Goal: Task Accomplishment & Management: Use online tool/utility

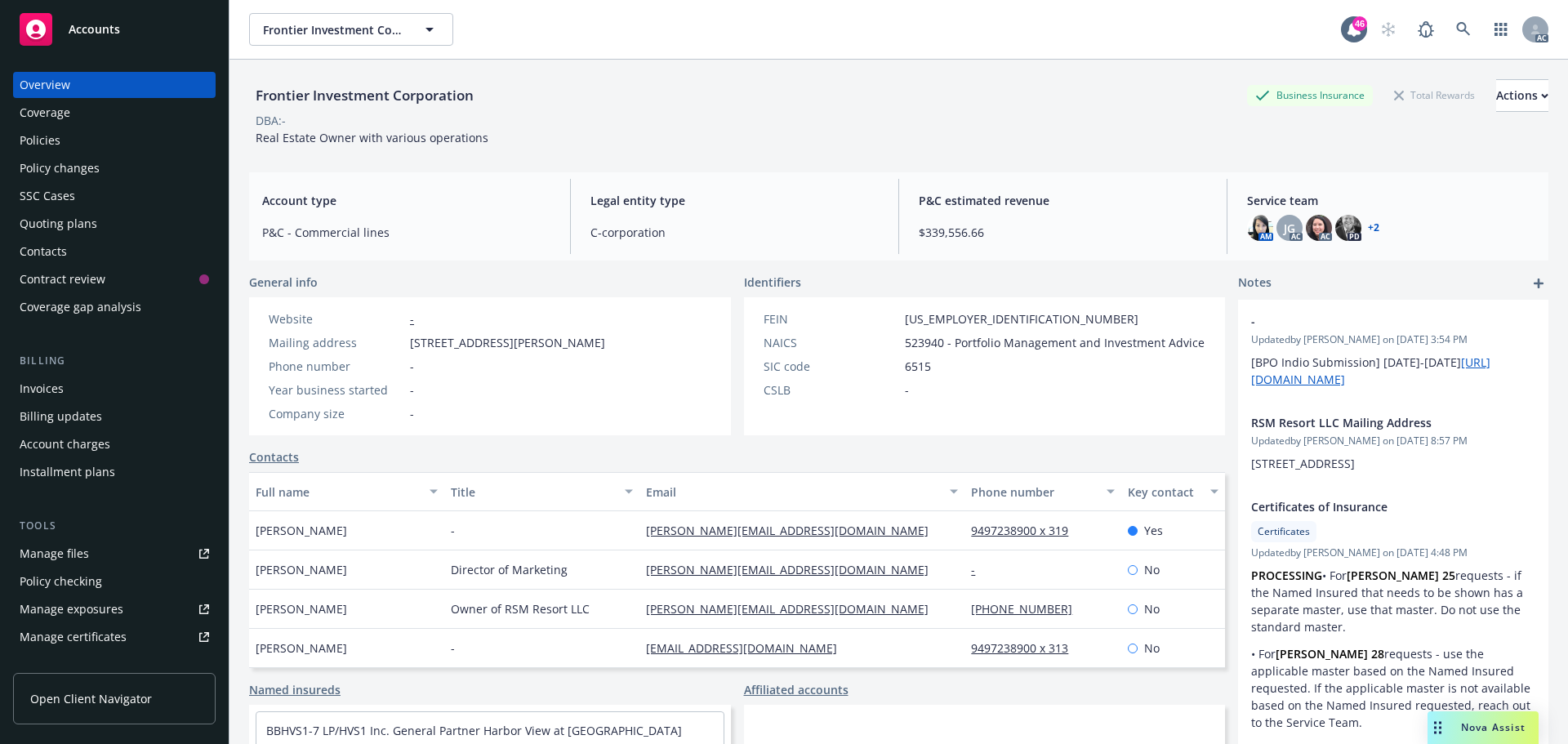
click at [1052, 77] on div "Frontier Investment Corporation Business Insurance Total Rewards Actions DBA: -…" at bounding box center [898, 109] width 1299 height 99
click at [1456, 28] on icon at bounding box center [1463, 29] width 15 height 15
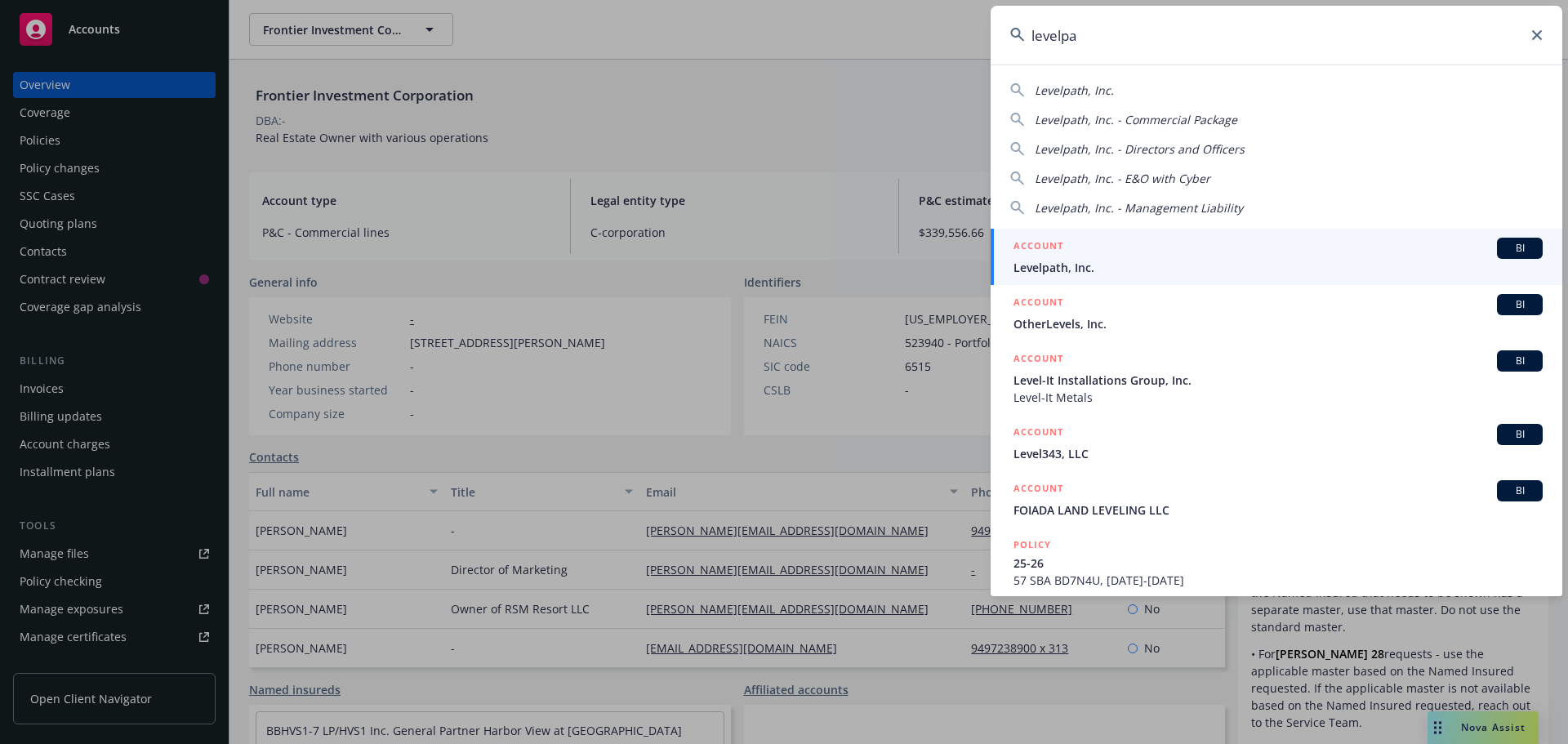
type input "levelpa"
click at [1183, 276] on link "ACCOUNT BI Levelpath, Inc." at bounding box center [1276, 257] width 571 height 56
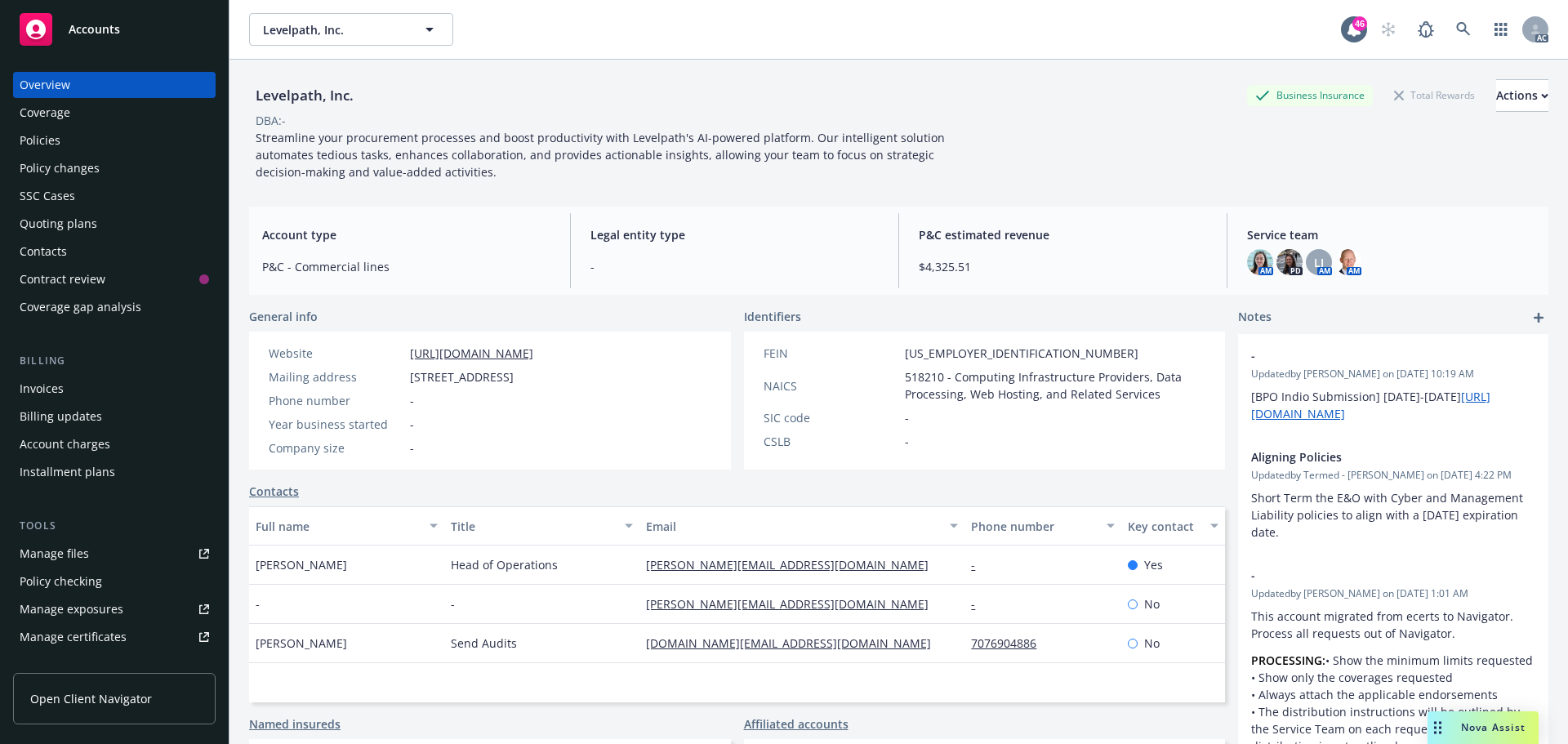
click at [29, 135] on div "Policies" at bounding box center [40, 141] width 40 height 26
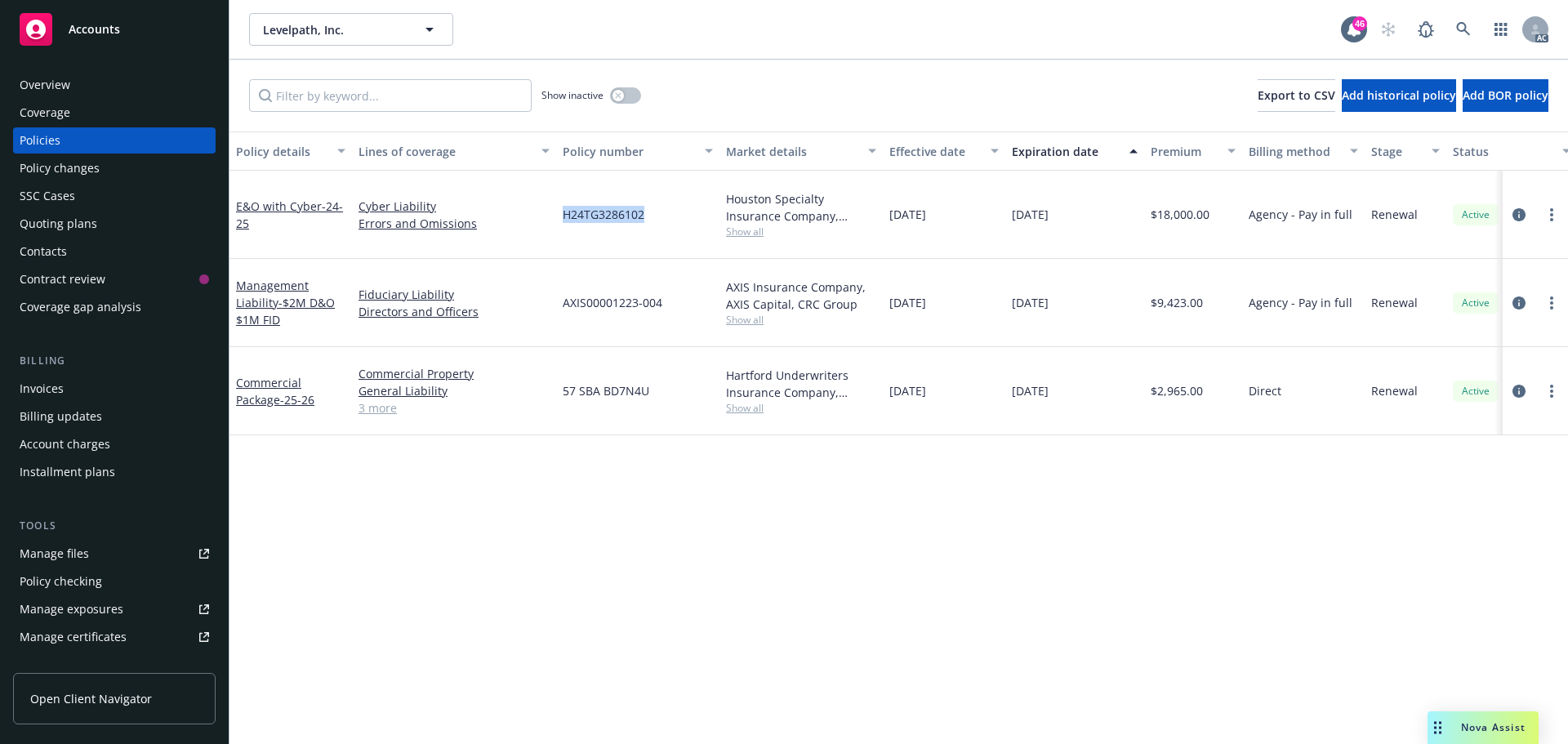
drag, startPoint x: 651, startPoint y: 208, endPoint x: 564, endPoint y: 214, distance: 87.2
click at [564, 214] on div "H24TG3286102" at bounding box center [637, 215] width 163 height 88
copy span "H24TG3286102"
click at [281, 202] on link "E&O with Cyber - 24-25" at bounding box center [289, 214] width 107 height 33
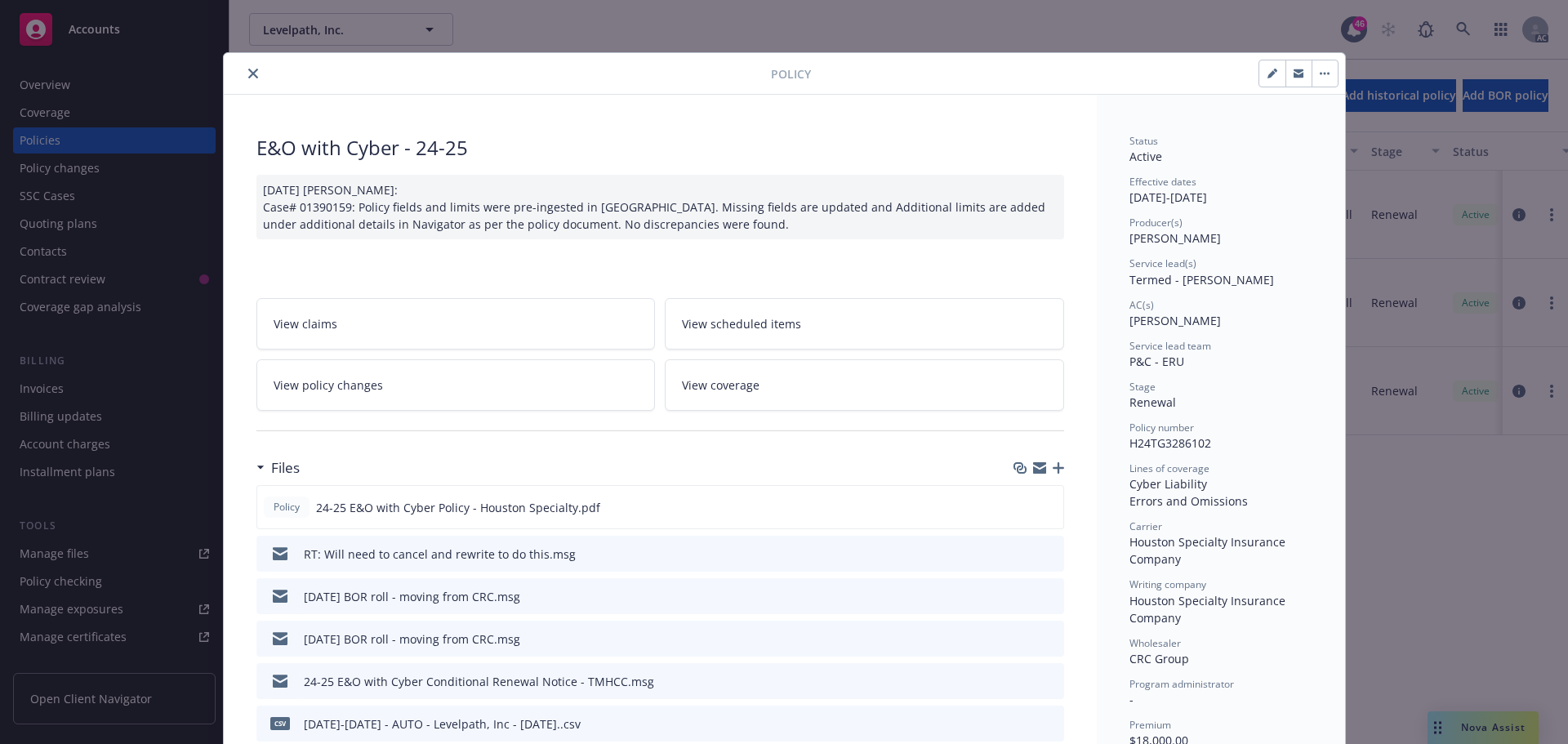
click at [250, 77] on icon "close" at bounding box center [253, 73] width 10 height 10
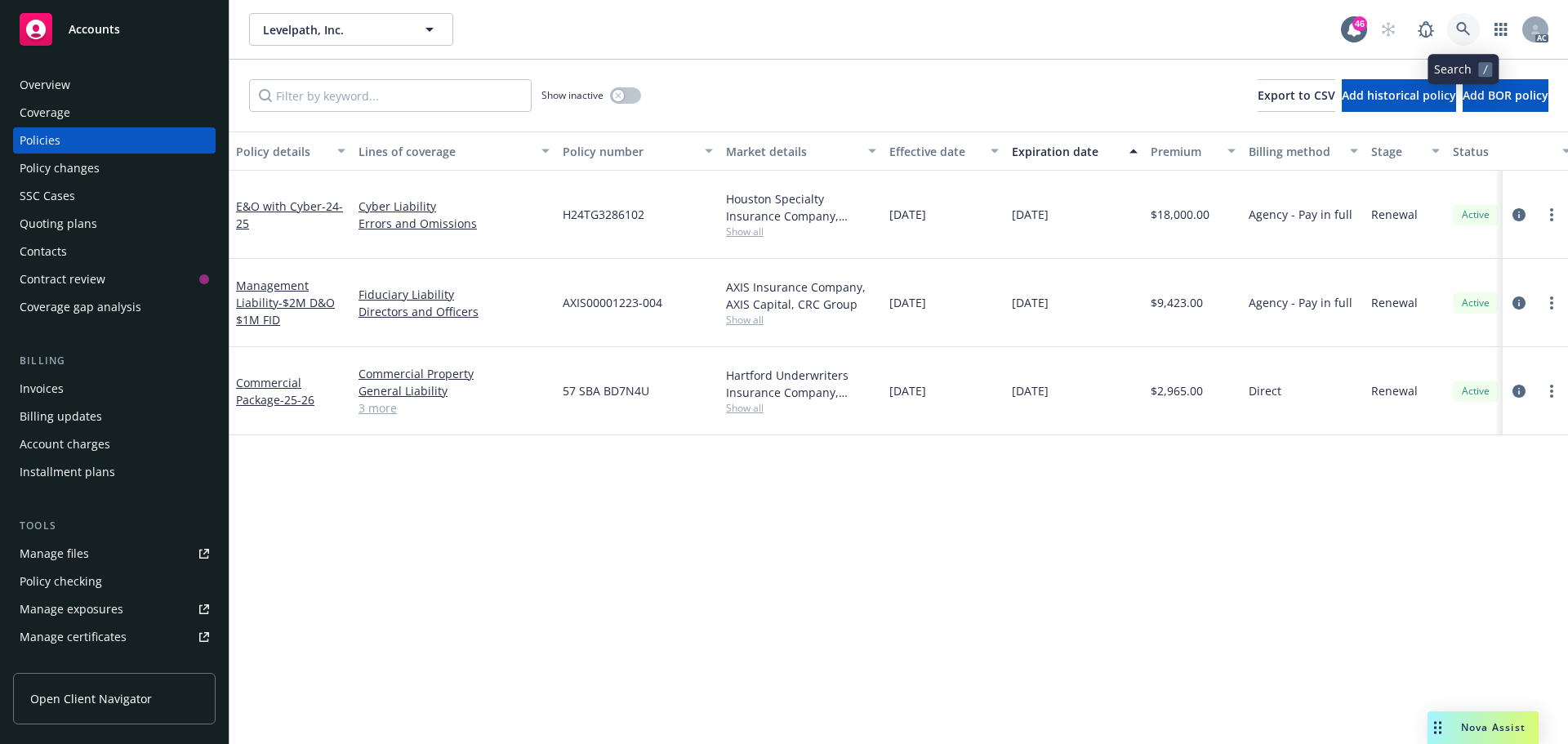
click at [1464, 28] on icon at bounding box center [1463, 29] width 14 height 14
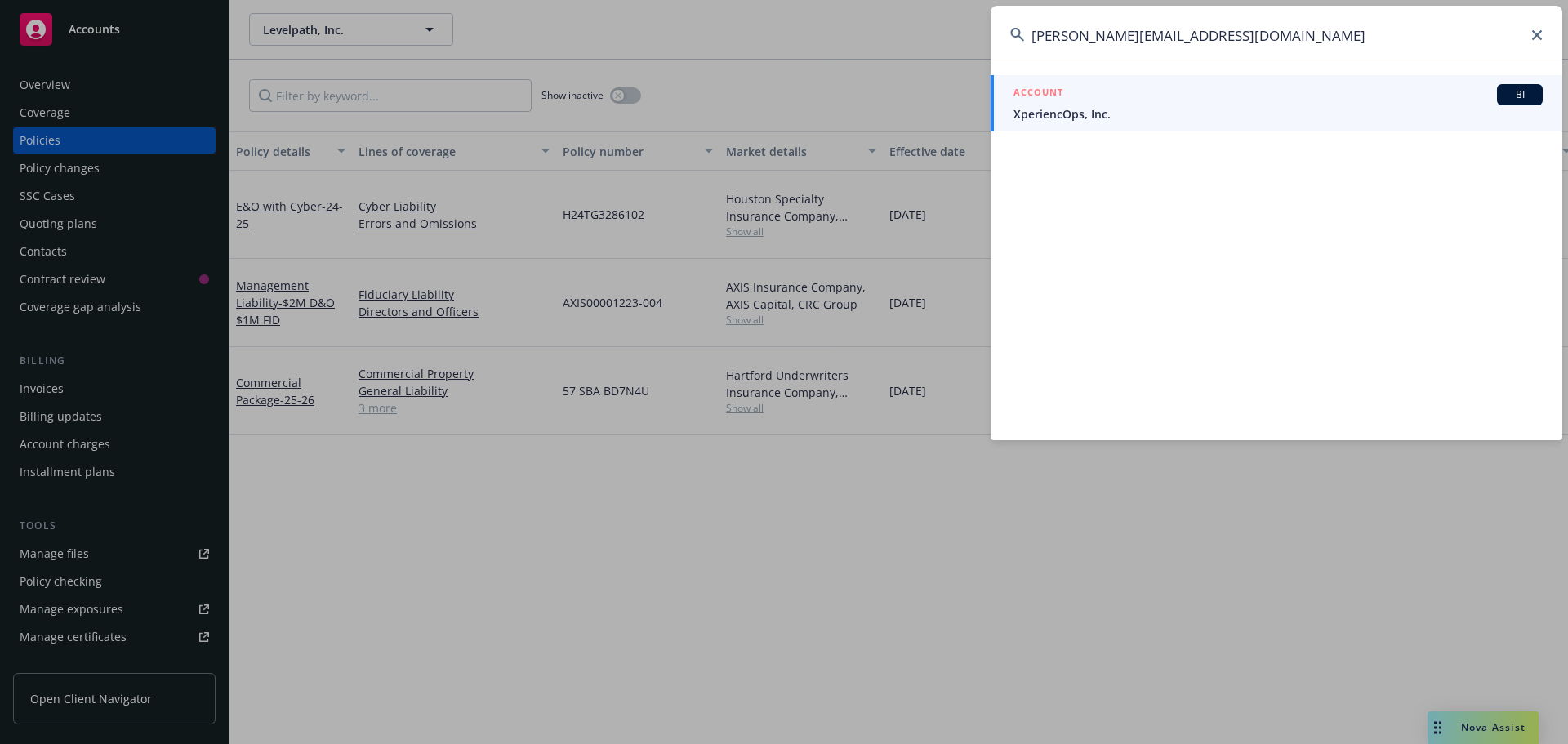
type input "andrew@xops.io"
click at [1221, 93] on div "ACCOUNT BI" at bounding box center [1277, 95] width 529 height 21
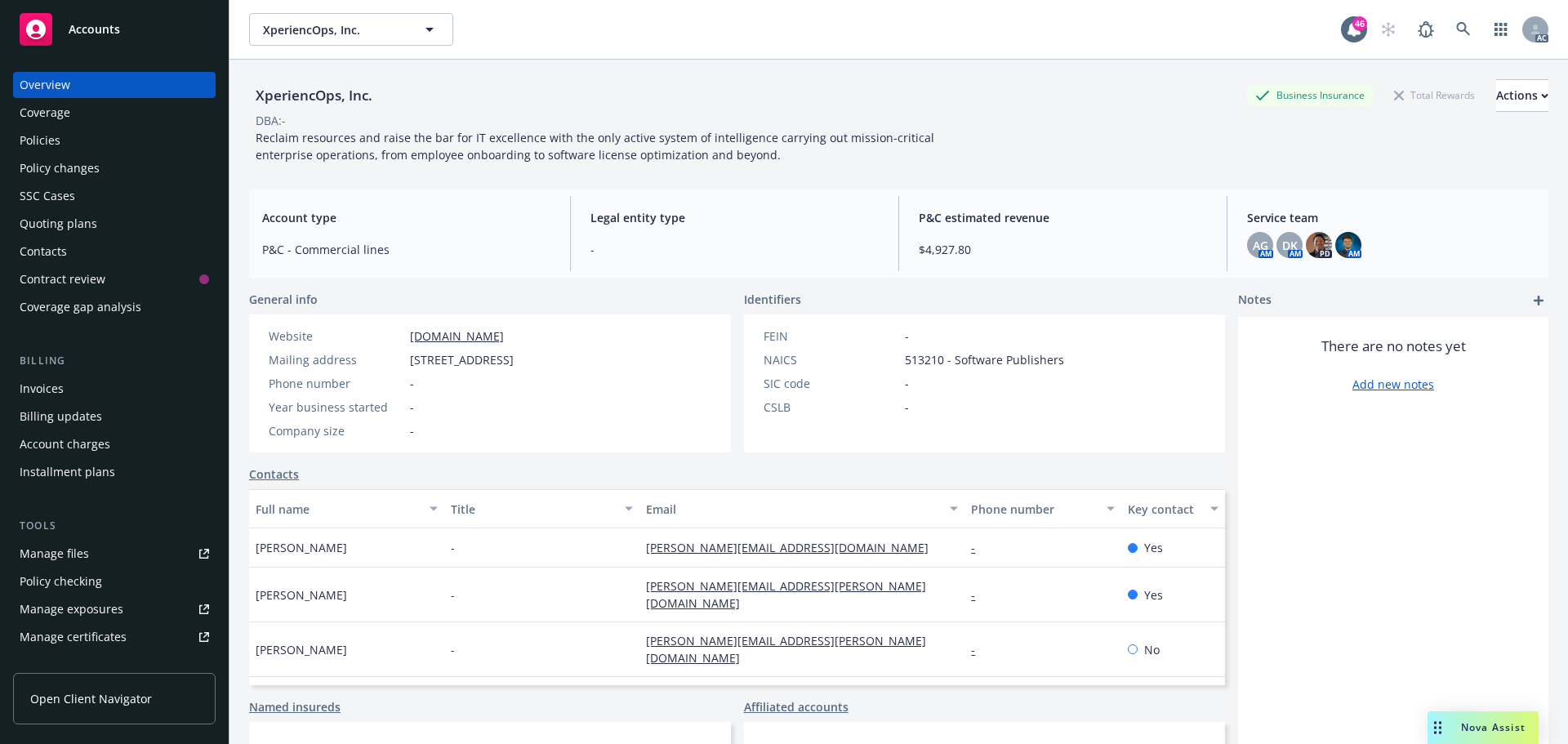
click at [70, 141] on div "Policies" at bounding box center [114, 141] width 189 height 26
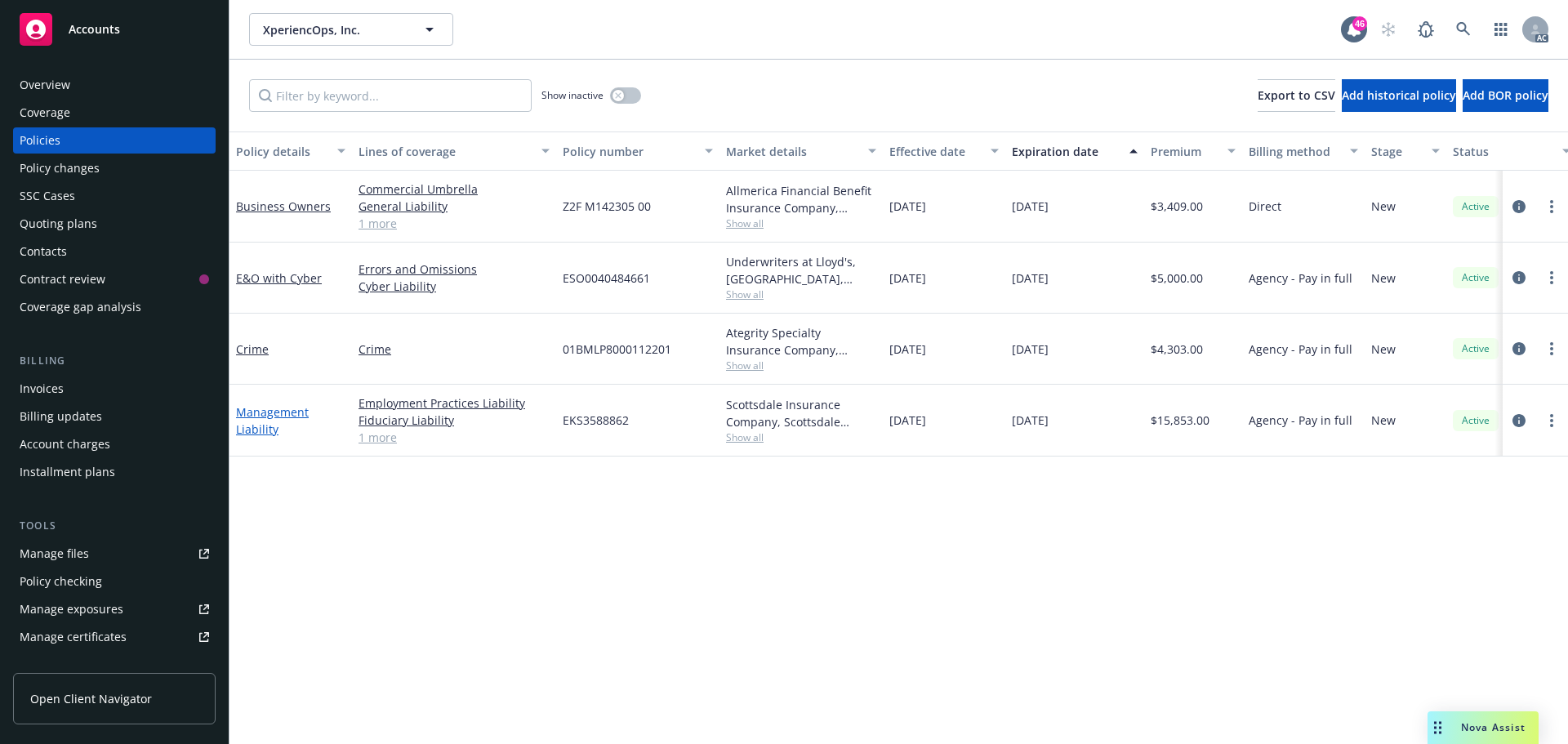
click at [270, 412] on link "Management Liability" at bounding box center [272, 420] width 73 height 33
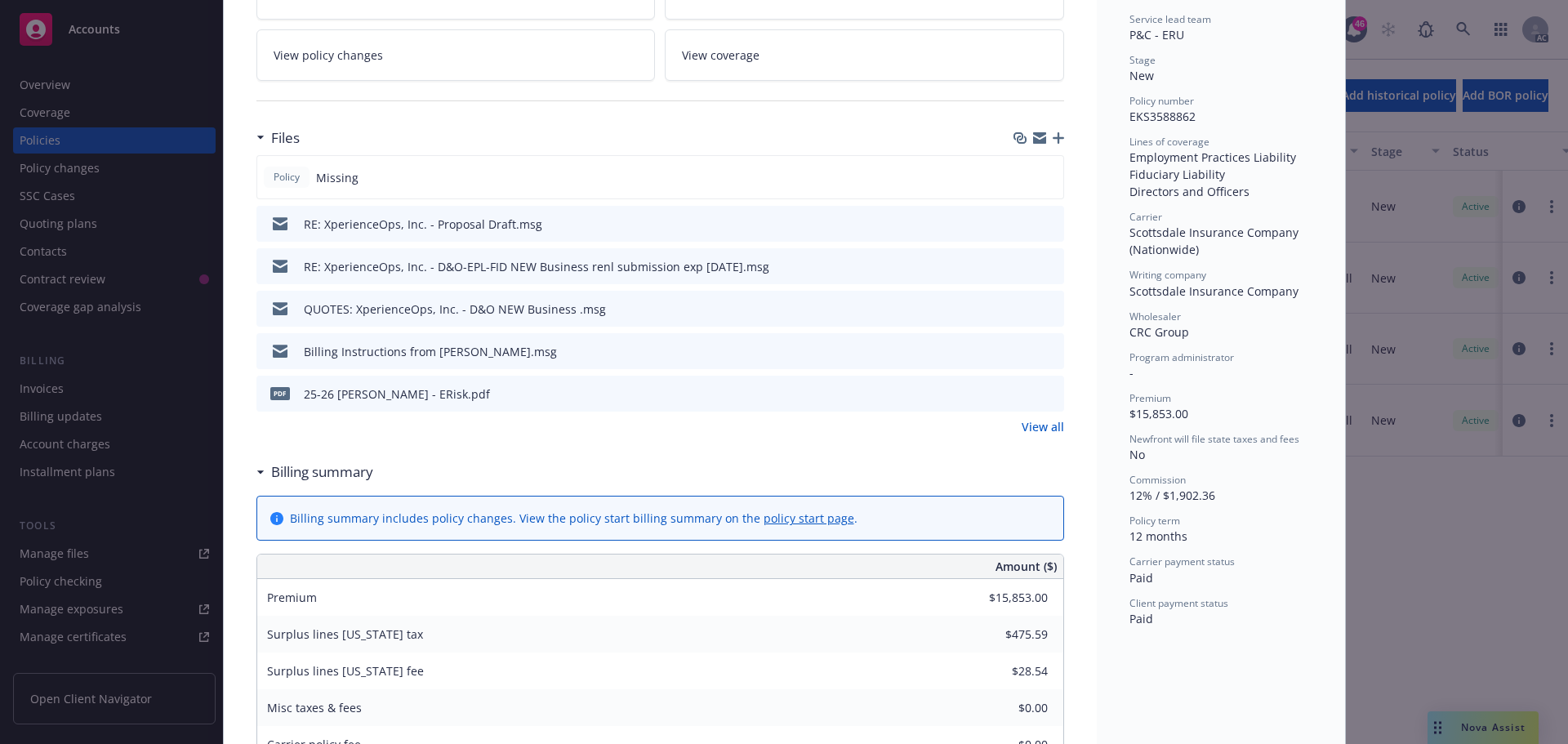
scroll to position [245, 0]
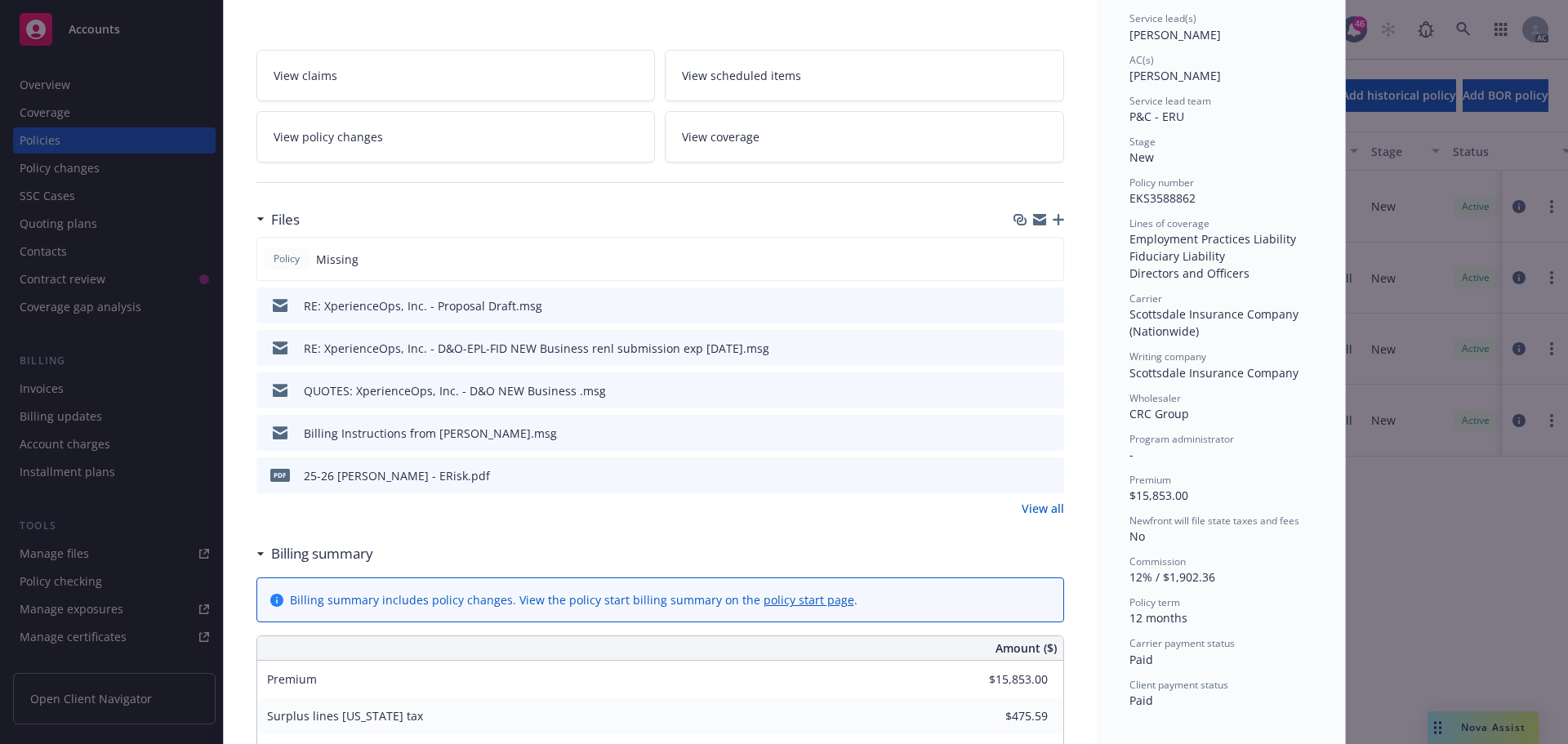
click at [1159, 207] on div "Policy number EKS3588862" at bounding box center [1221, 190] width 183 height 31
click at [1157, 201] on span "EKS3588862" at bounding box center [1162, 198] width 66 height 16
copy span "EKS3588862"
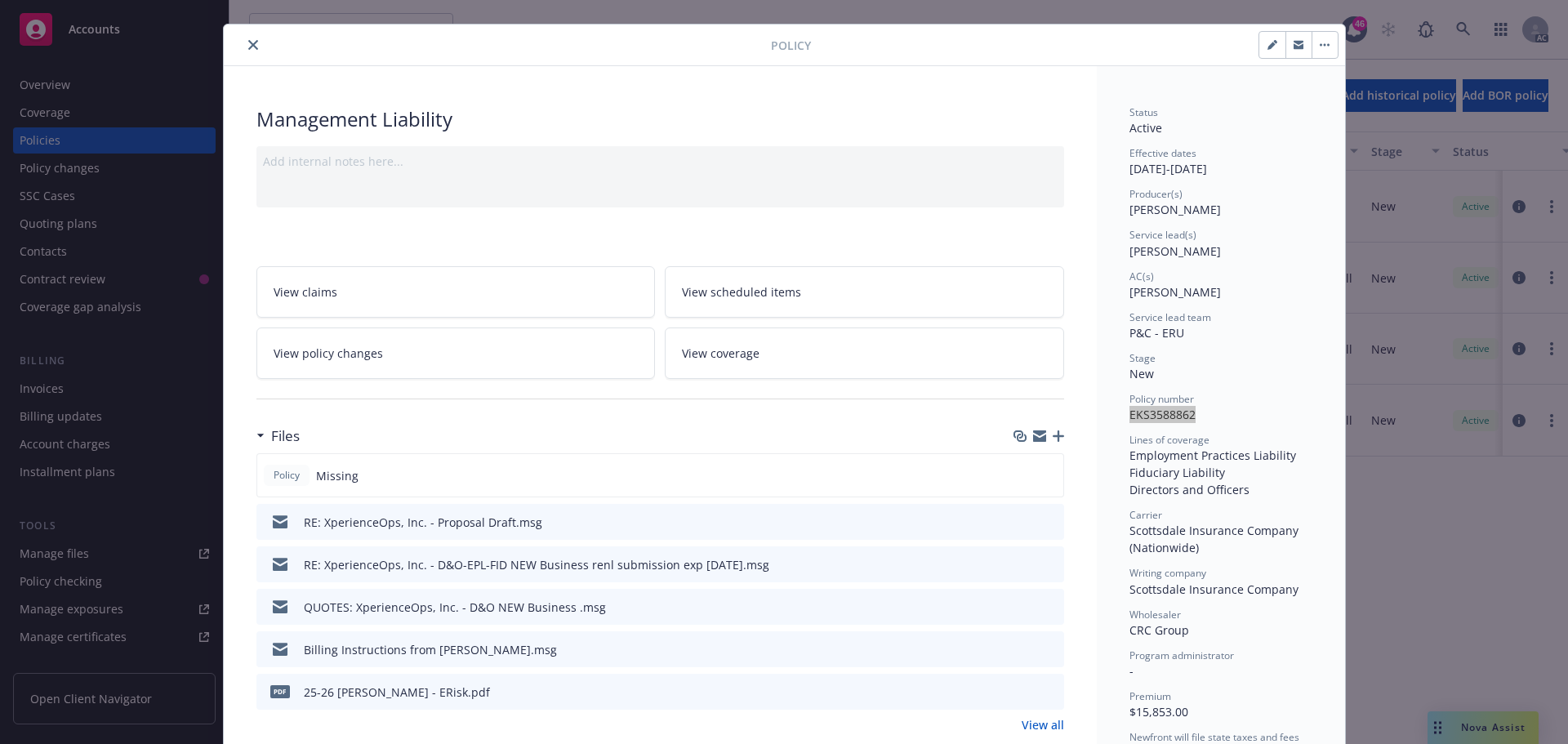
scroll to position [0, 0]
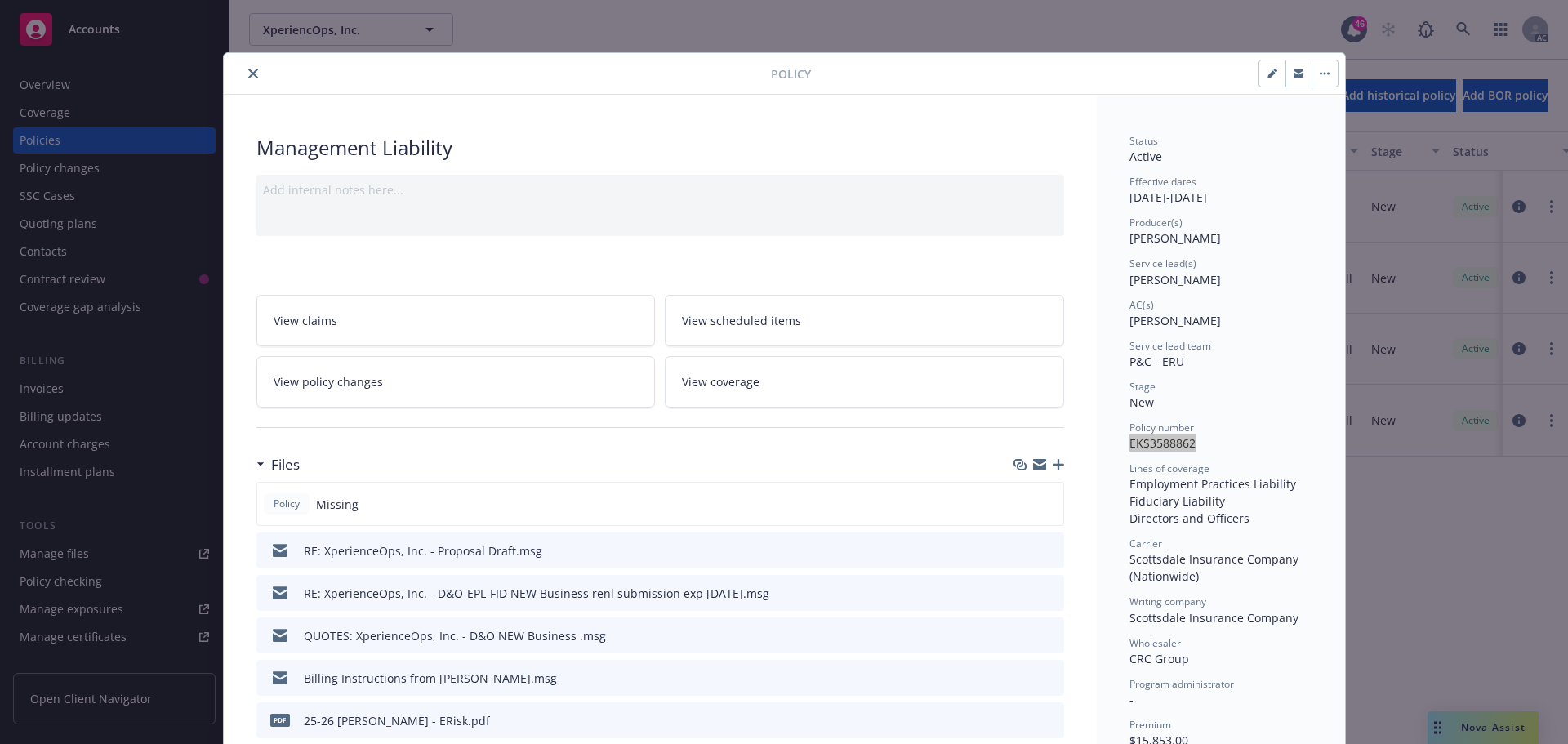
click at [248, 70] on icon "close" at bounding box center [253, 73] width 10 height 10
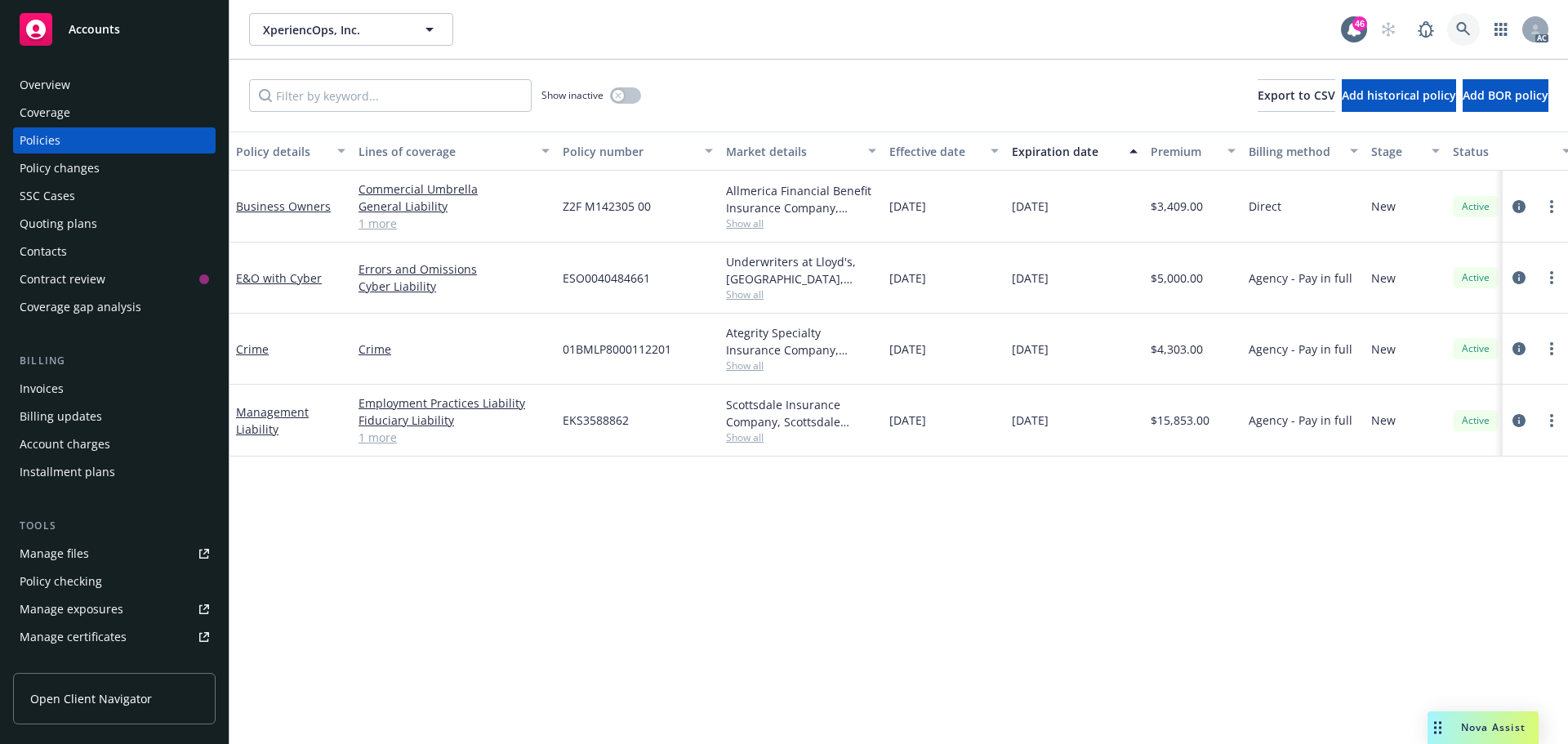
click at [1451, 29] on link at bounding box center [1462, 29] width 33 height 33
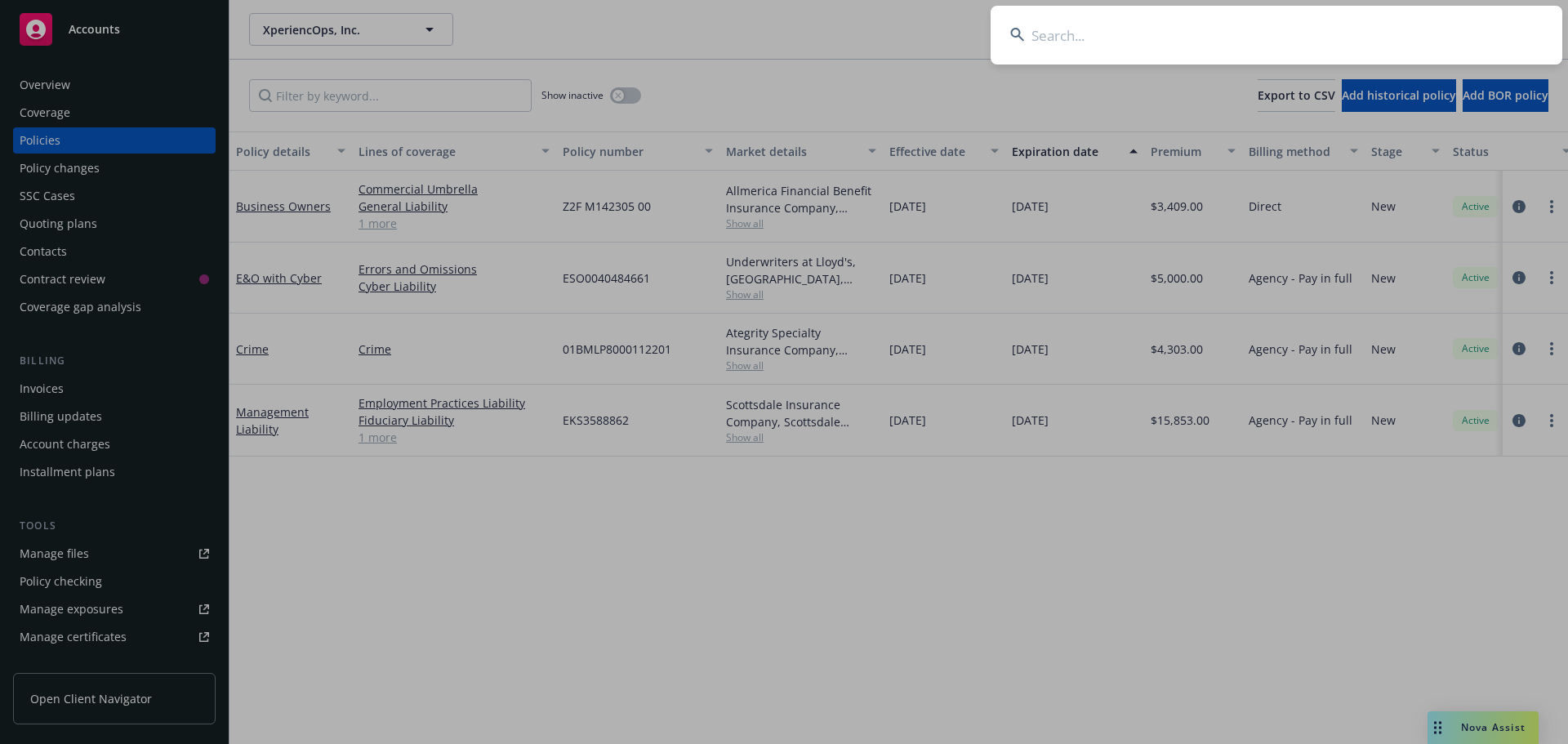
click at [1256, 44] on input at bounding box center [1276, 34] width 571 height 59
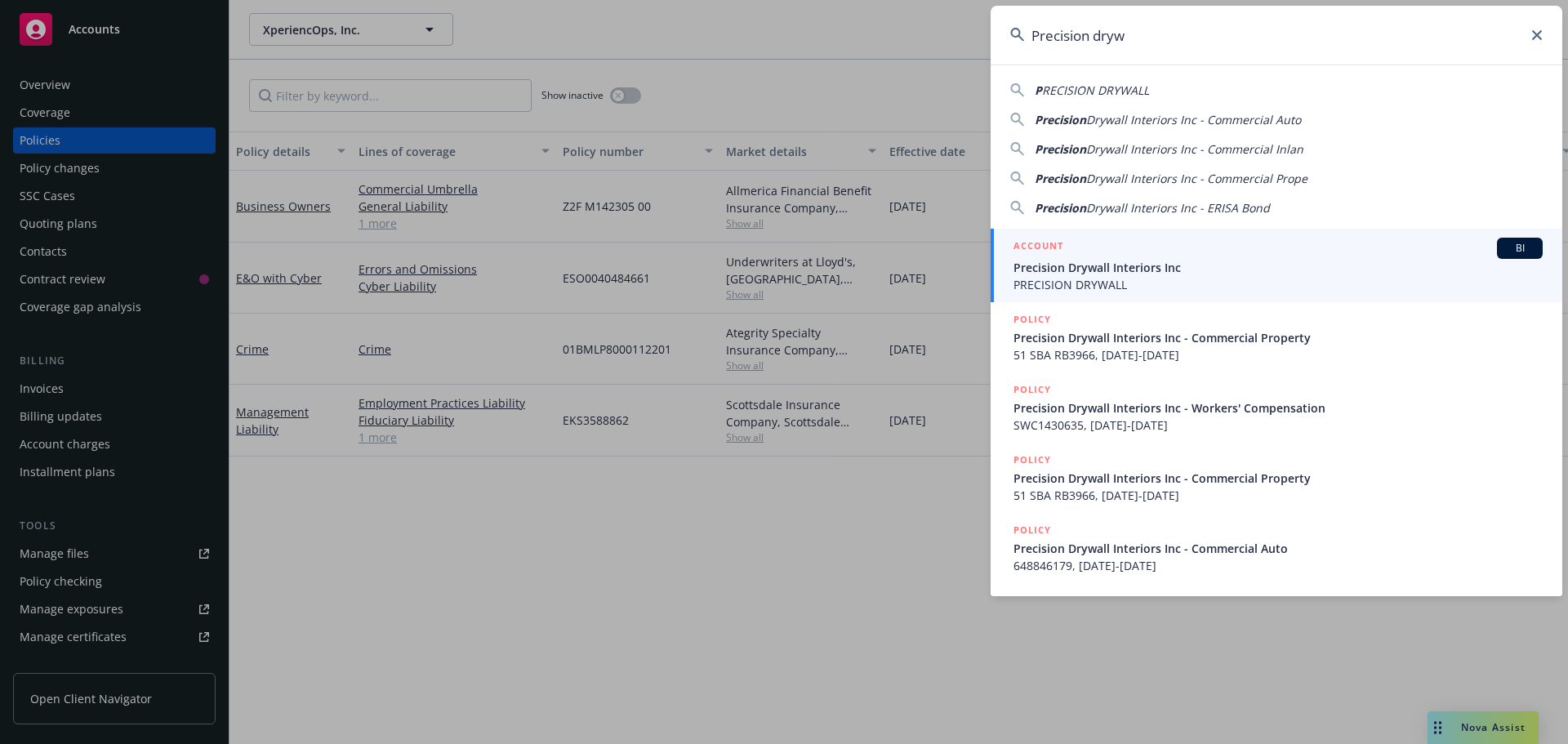
type input "Precision dryw"
click at [1184, 252] on div "ACCOUNT BI" at bounding box center [1277, 248] width 529 height 21
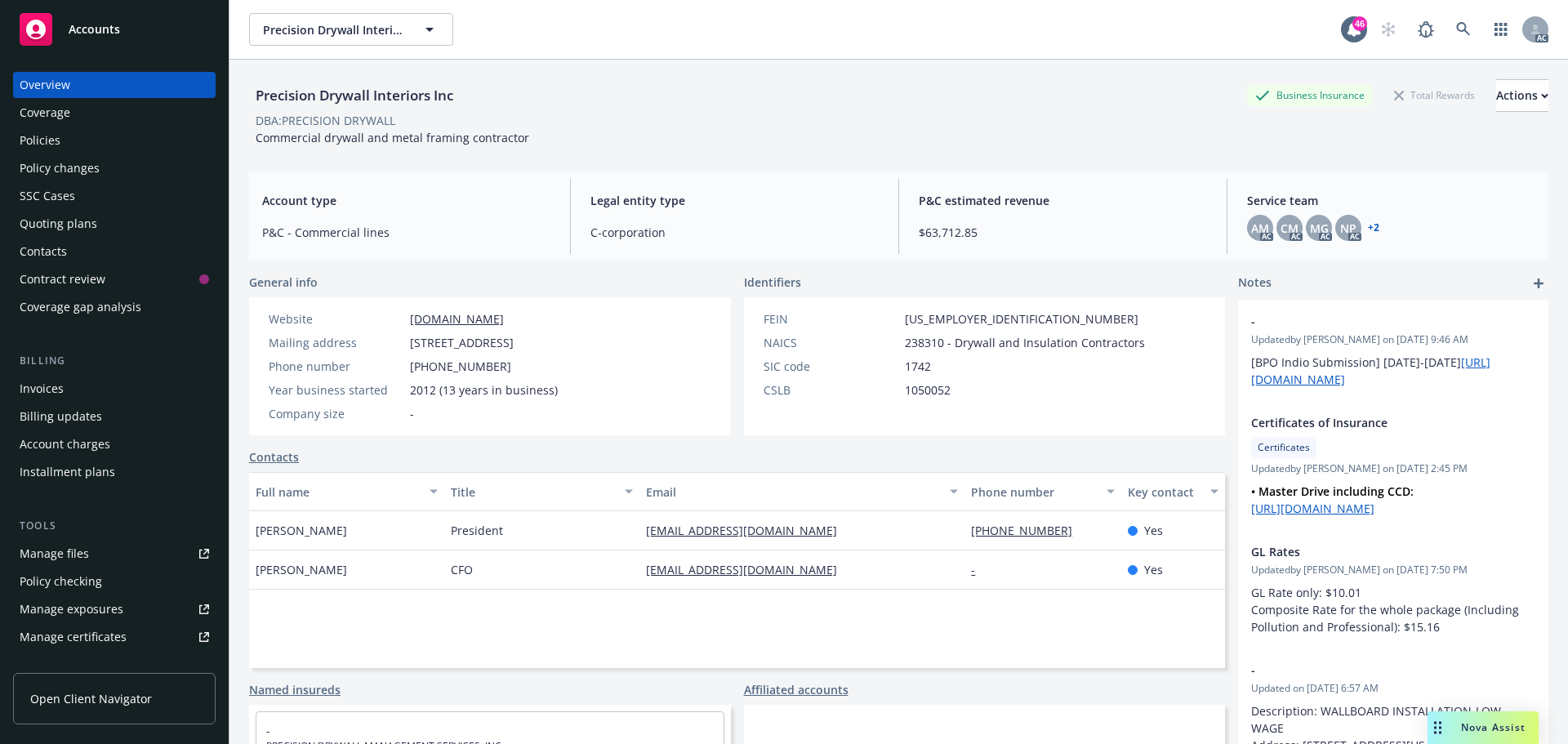
click at [71, 140] on div "Policies" at bounding box center [114, 141] width 189 height 26
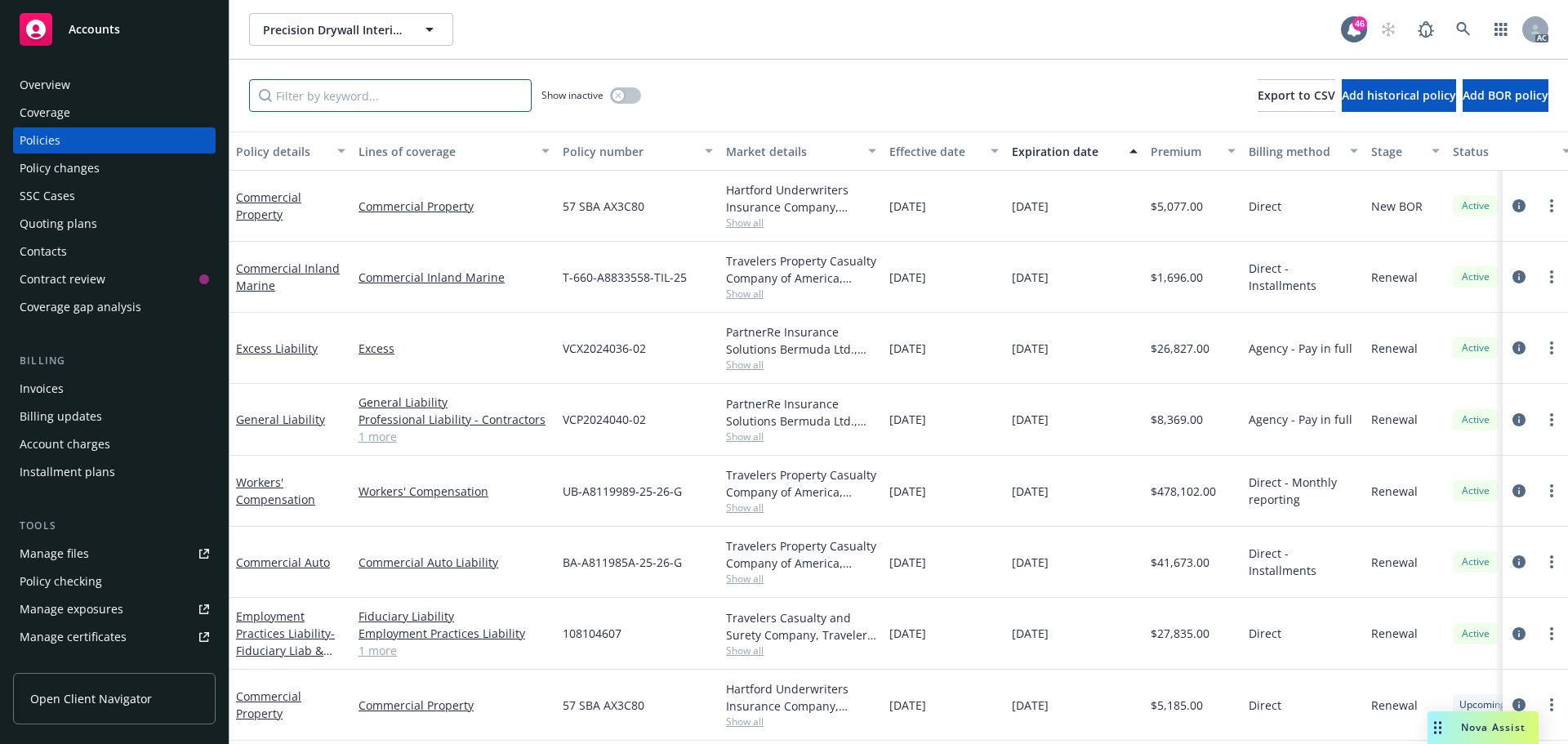
click at [422, 100] on input "Filter by keyword..." at bounding box center [390, 95] width 283 height 33
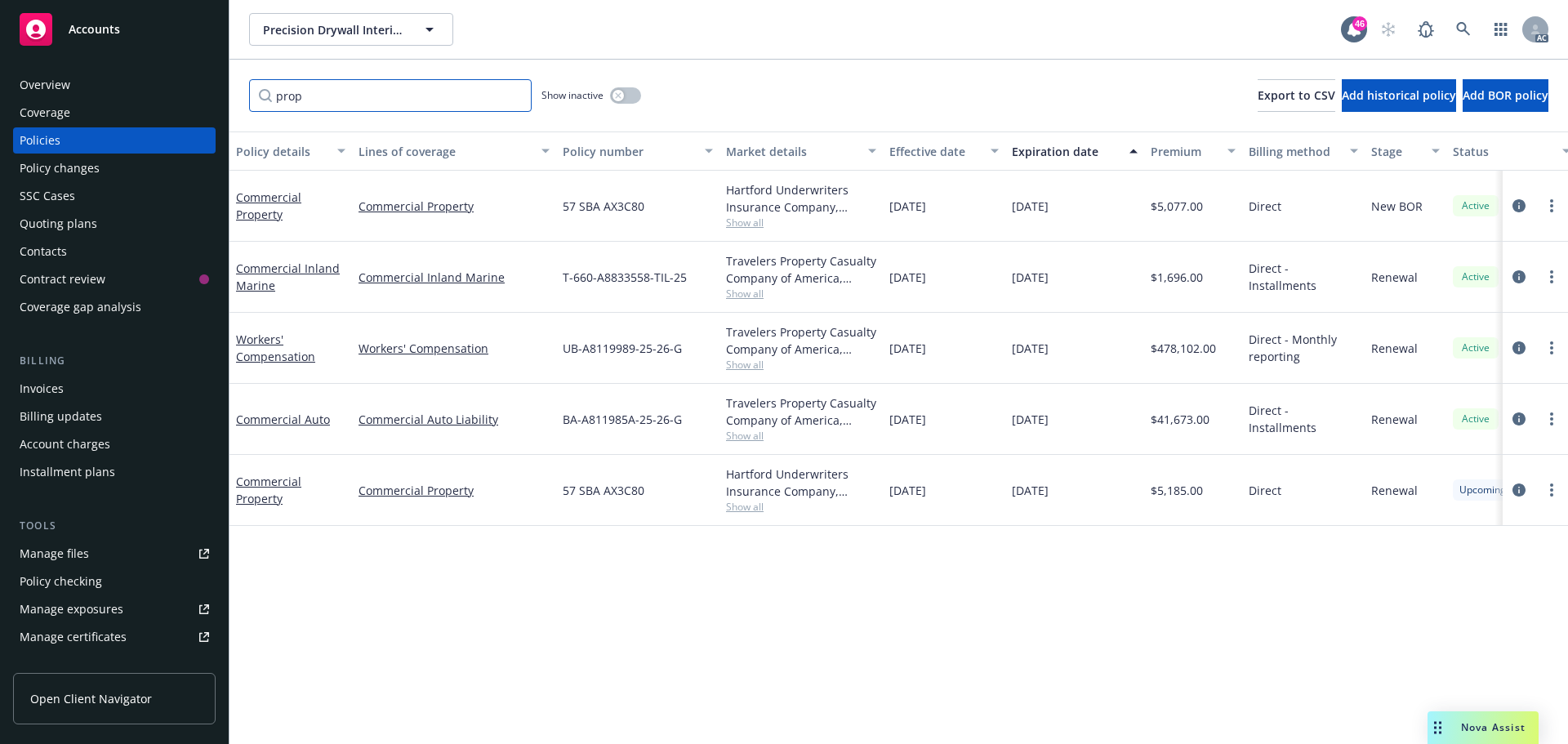
type input "prop"
drag, startPoint x: 663, startPoint y: 211, endPoint x: 559, endPoint y: 213, distance: 104.0
click at [559, 213] on div "57 SBA AX3C80" at bounding box center [637, 206] width 163 height 71
copy span "57 SBA AX3C80"
click at [108, 92] on div "Overview" at bounding box center [114, 85] width 189 height 26
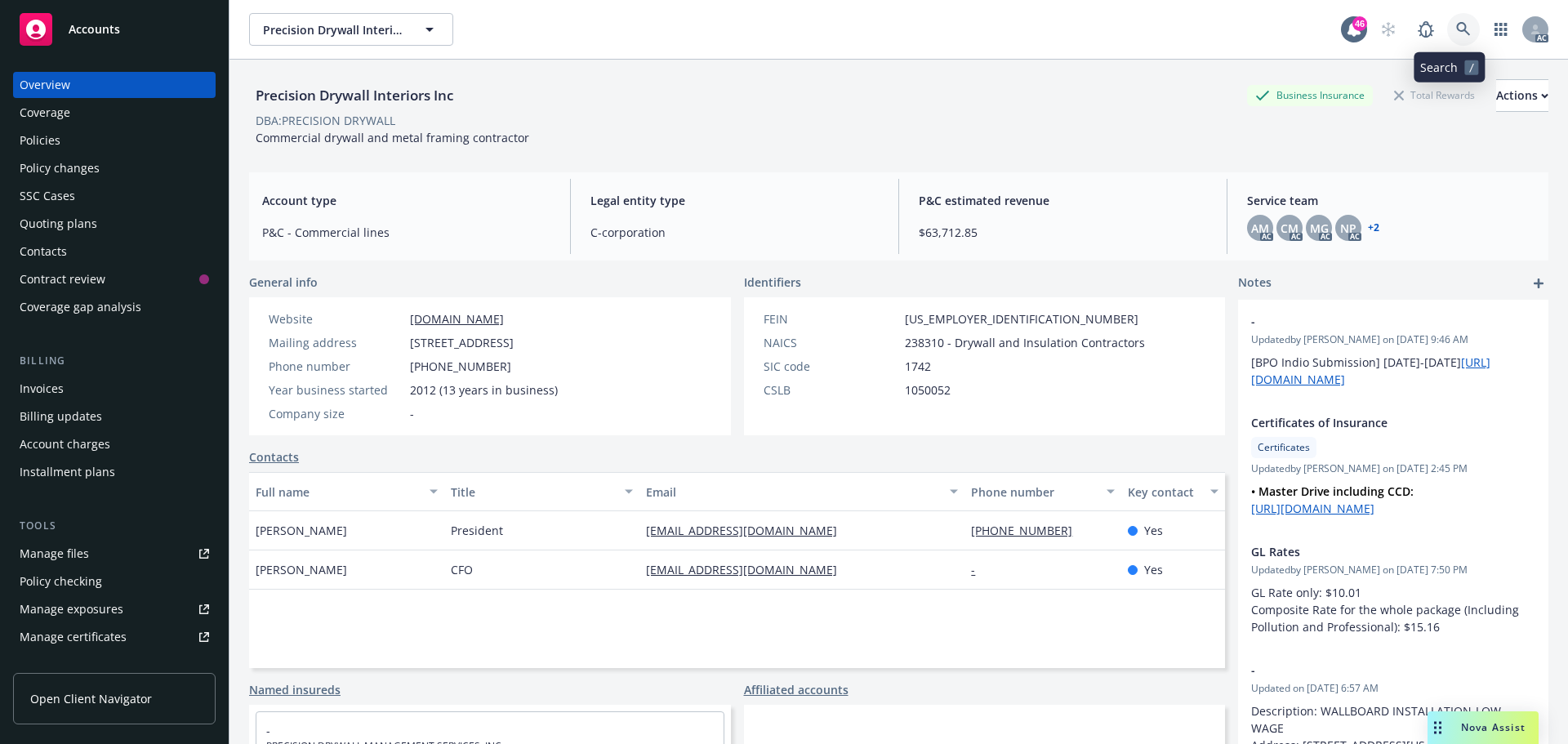
click at [1456, 33] on icon at bounding box center [1463, 29] width 15 height 15
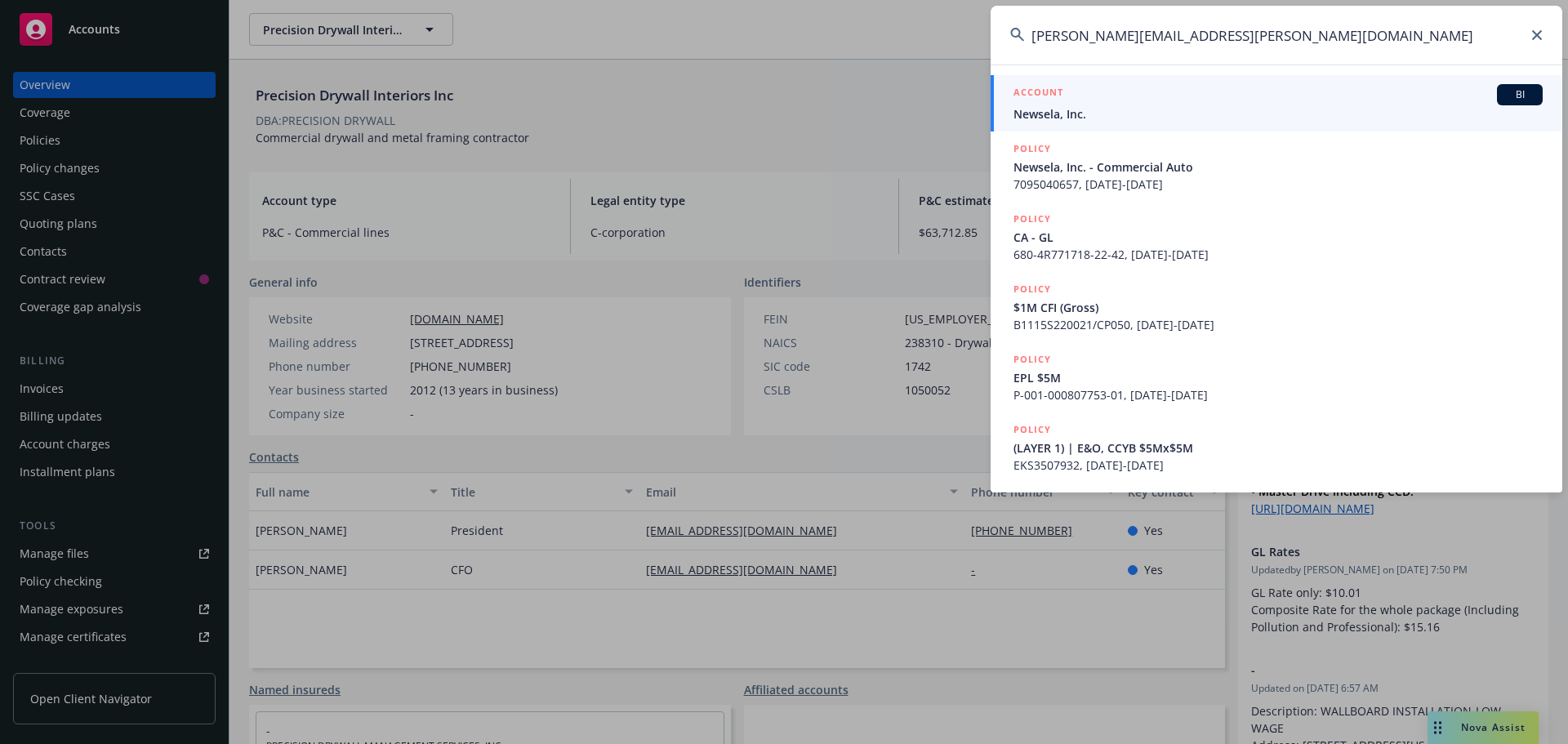
type input "elaina.andrade@newsela.com"
click at [1178, 91] on div "ACCOUNT BI" at bounding box center [1277, 95] width 529 height 21
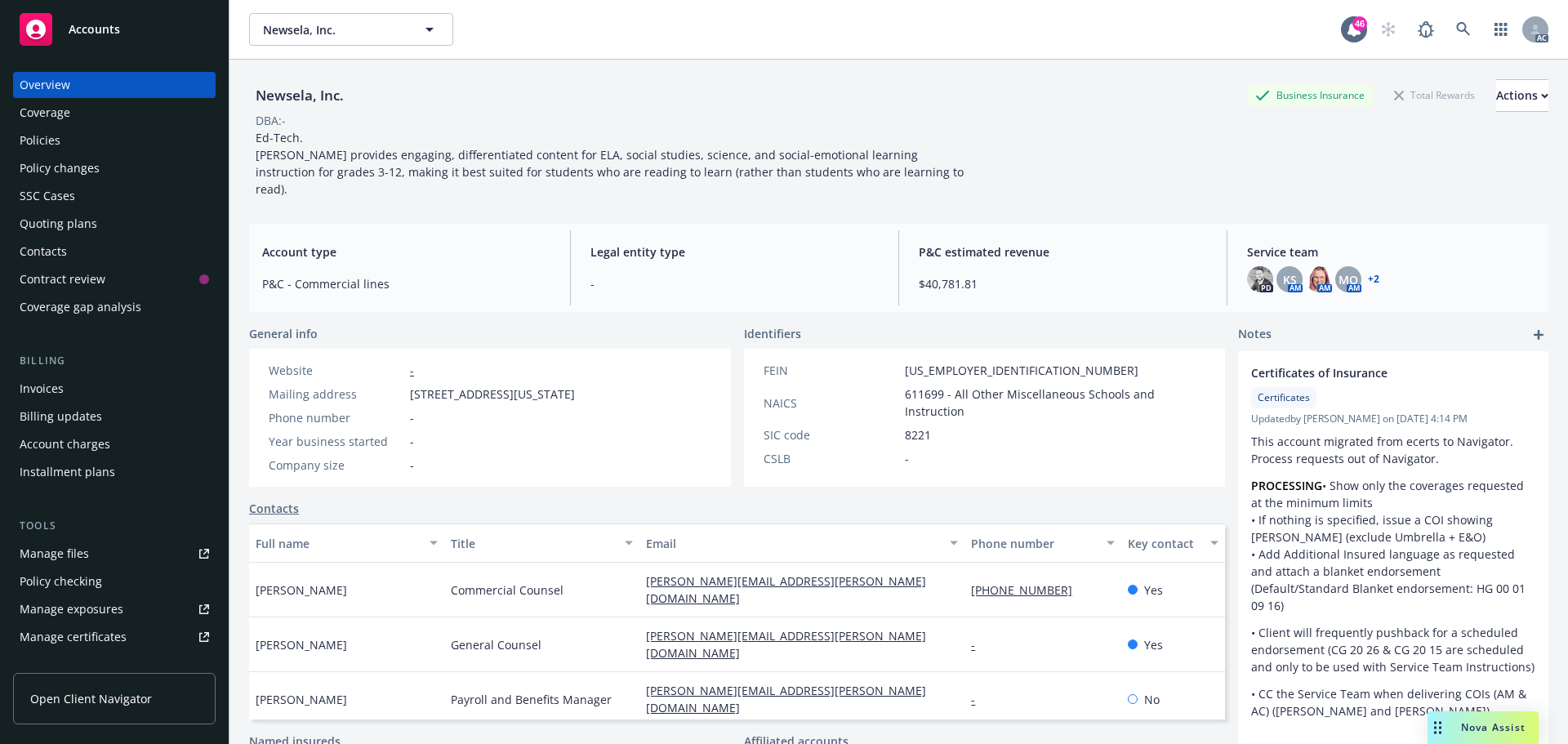
click at [68, 137] on div "Policies" at bounding box center [114, 141] width 189 height 26
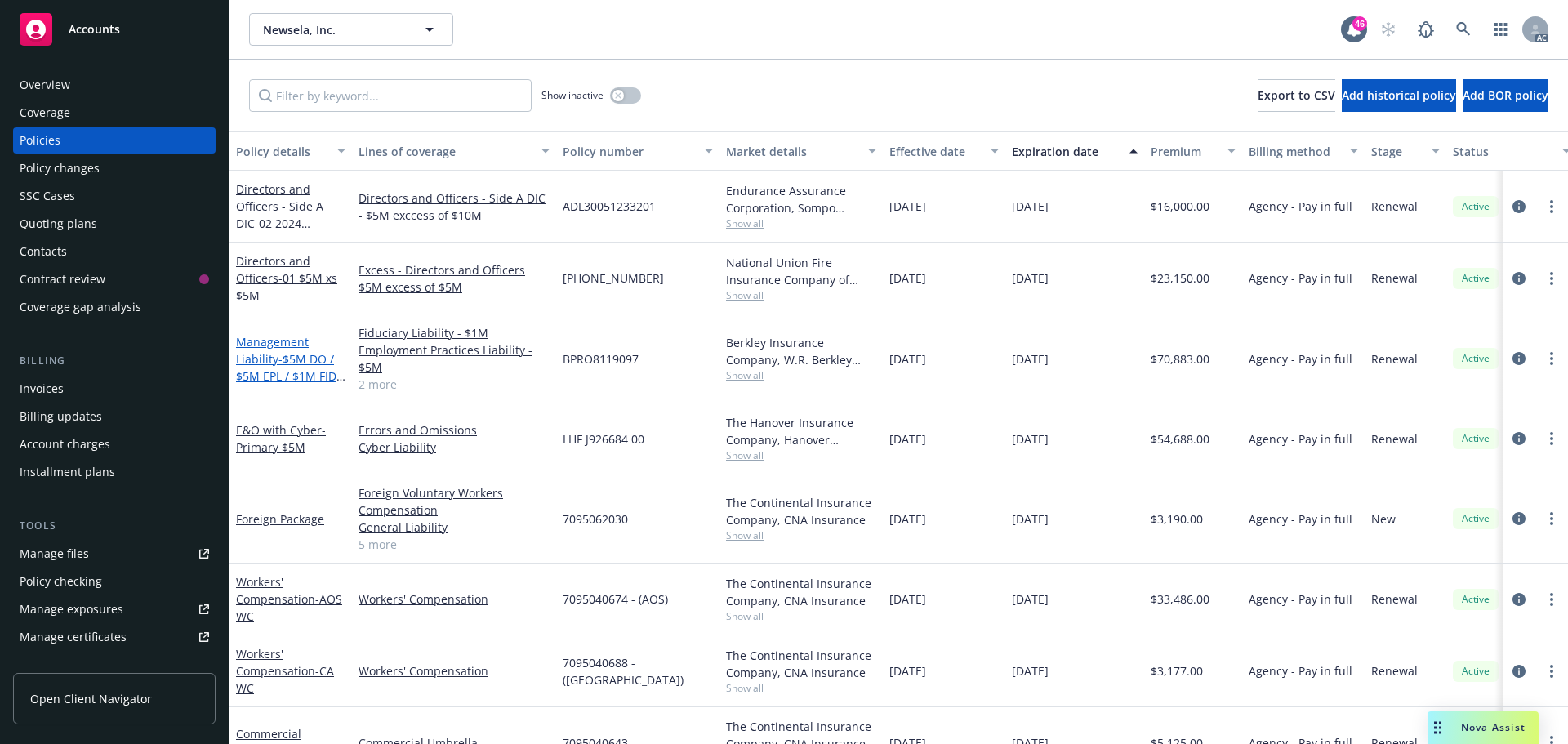
click at [252, 362] on link "Management Liability - $5M DO / $5M EPL / $1M FID / $1M CRI" at bounding box center [290, 367] width 107 height 67
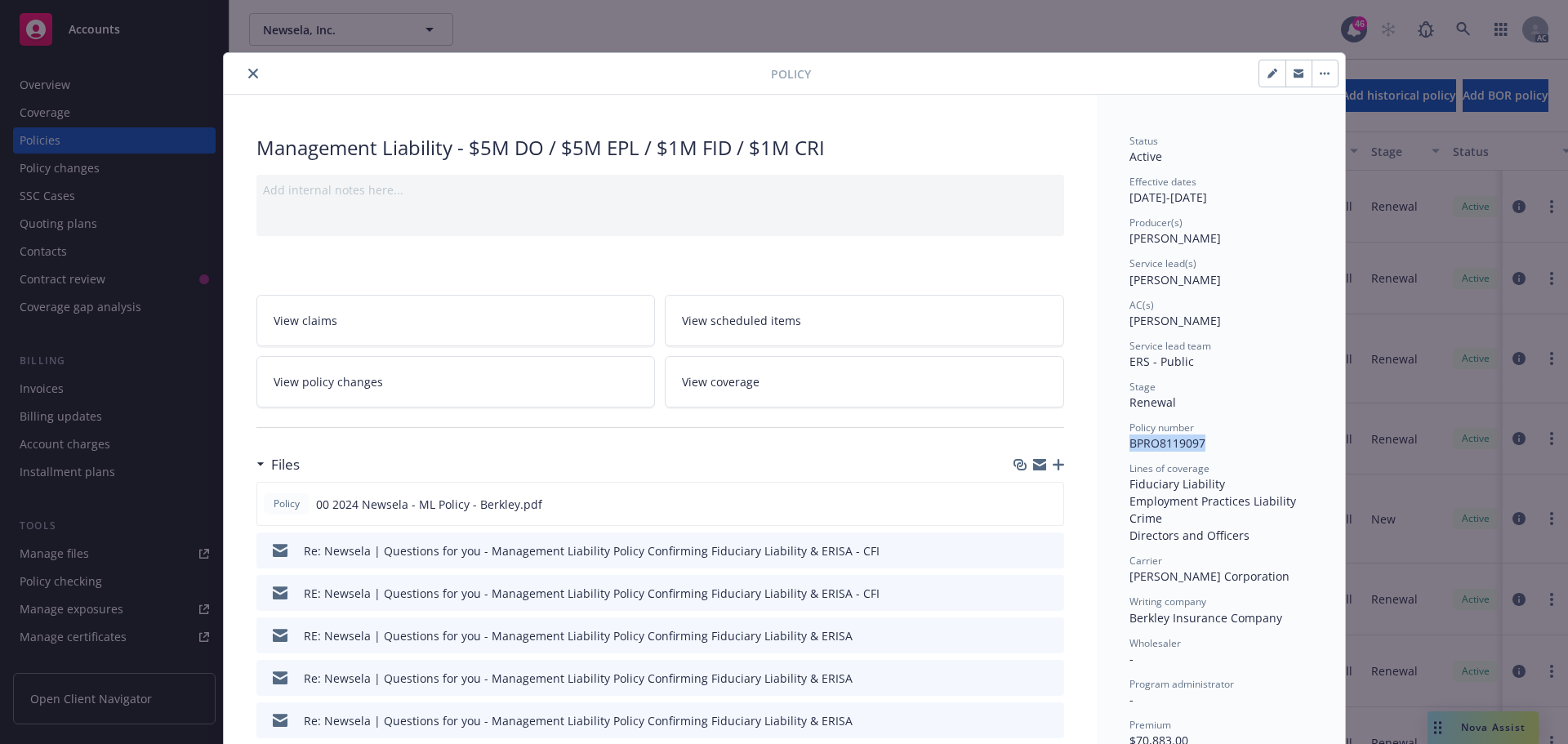
drag, startPoint x: 1201, startPoint y: 443, endPoint x: 1115, endPoint y: 450, distance: 86.3
copy span "BPRO8119097"
click at [243, 73] on button "close" at bounding box center [253, 73] width 19 height 19
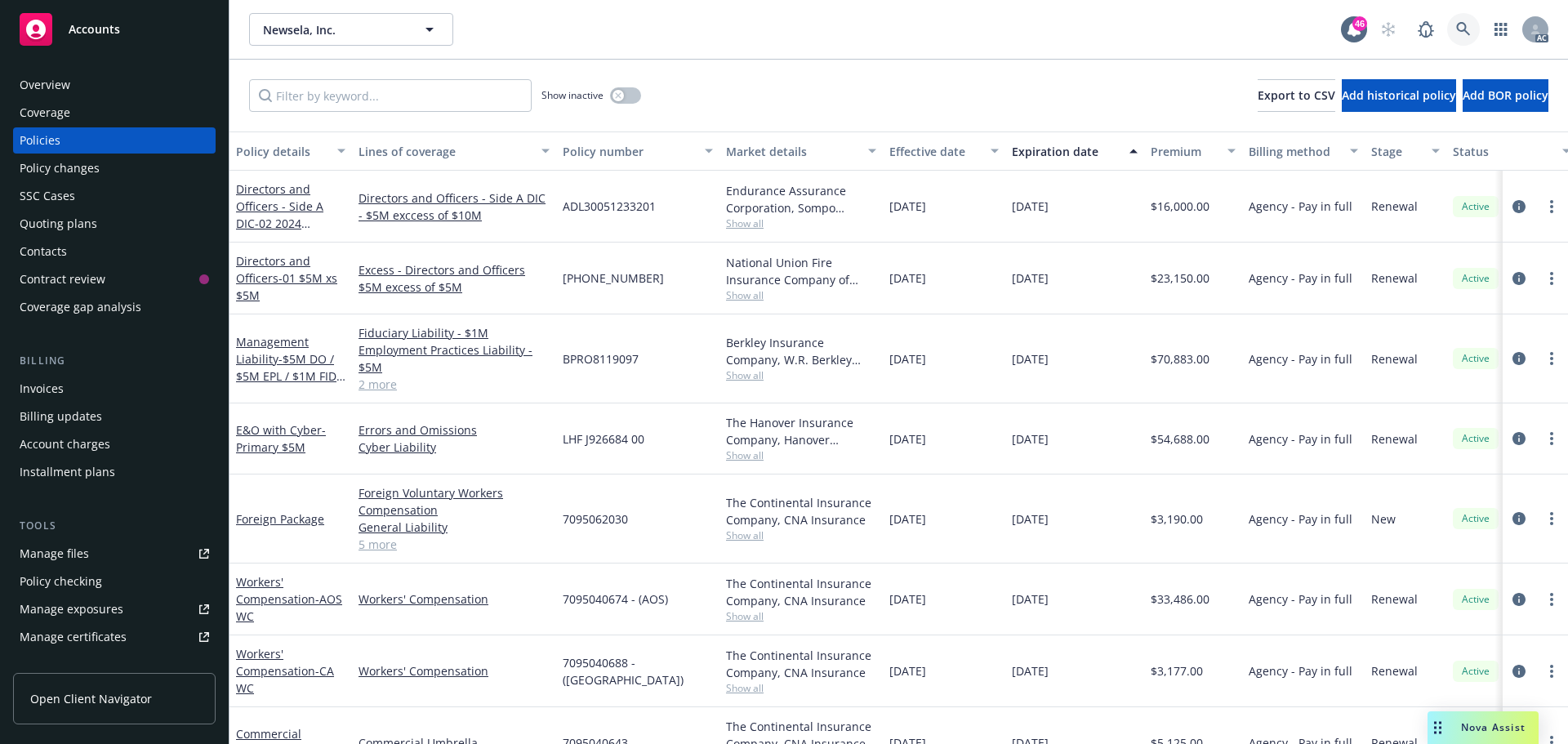
click at [1466, 19] on link at bounding box center [1462, 29] width 33 height 33
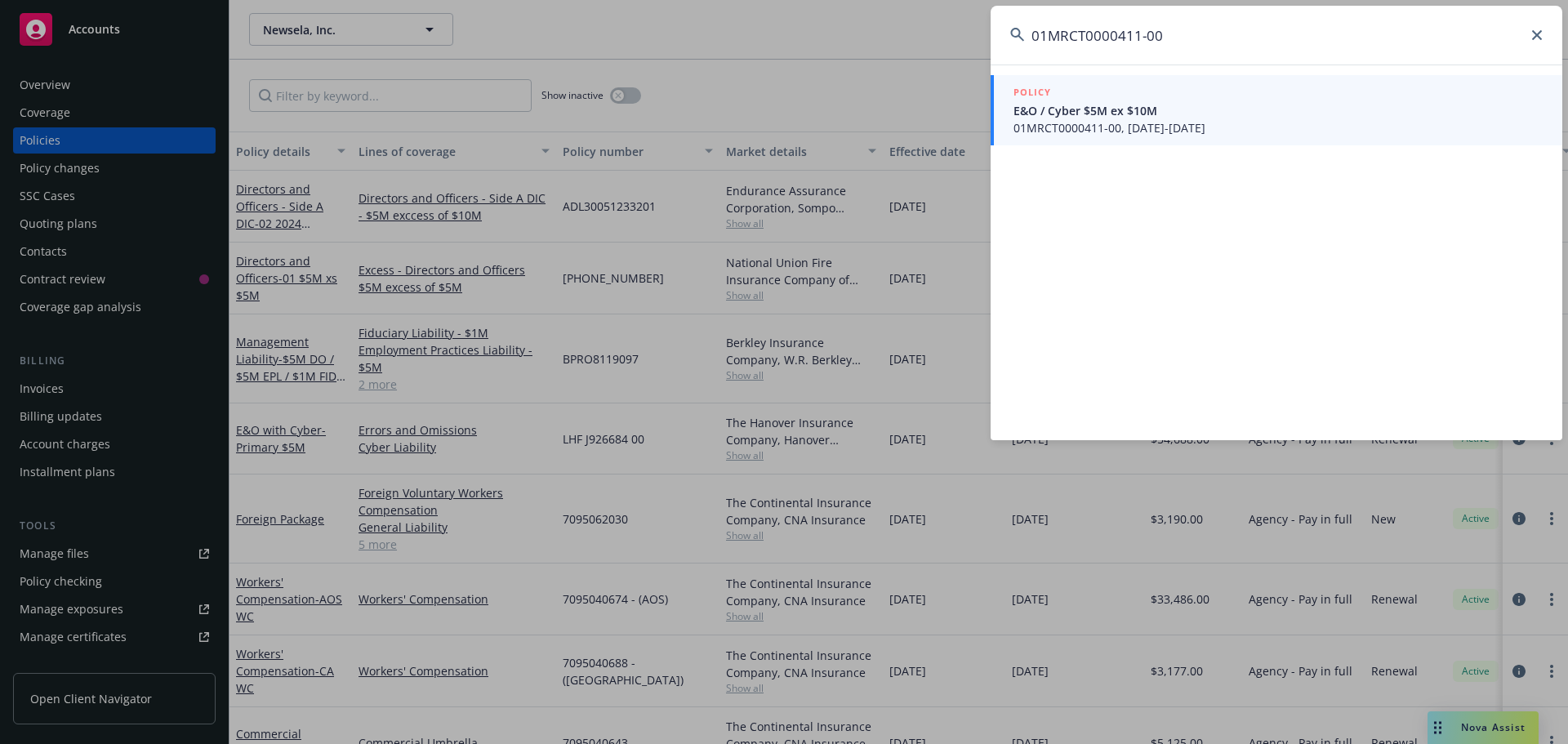
type input "01MRCT0000411-00"
click at [1234, 115] on span "E&O / Cyber $5M ex $10M" at bounding box center [1277, 110] width 529 height 17
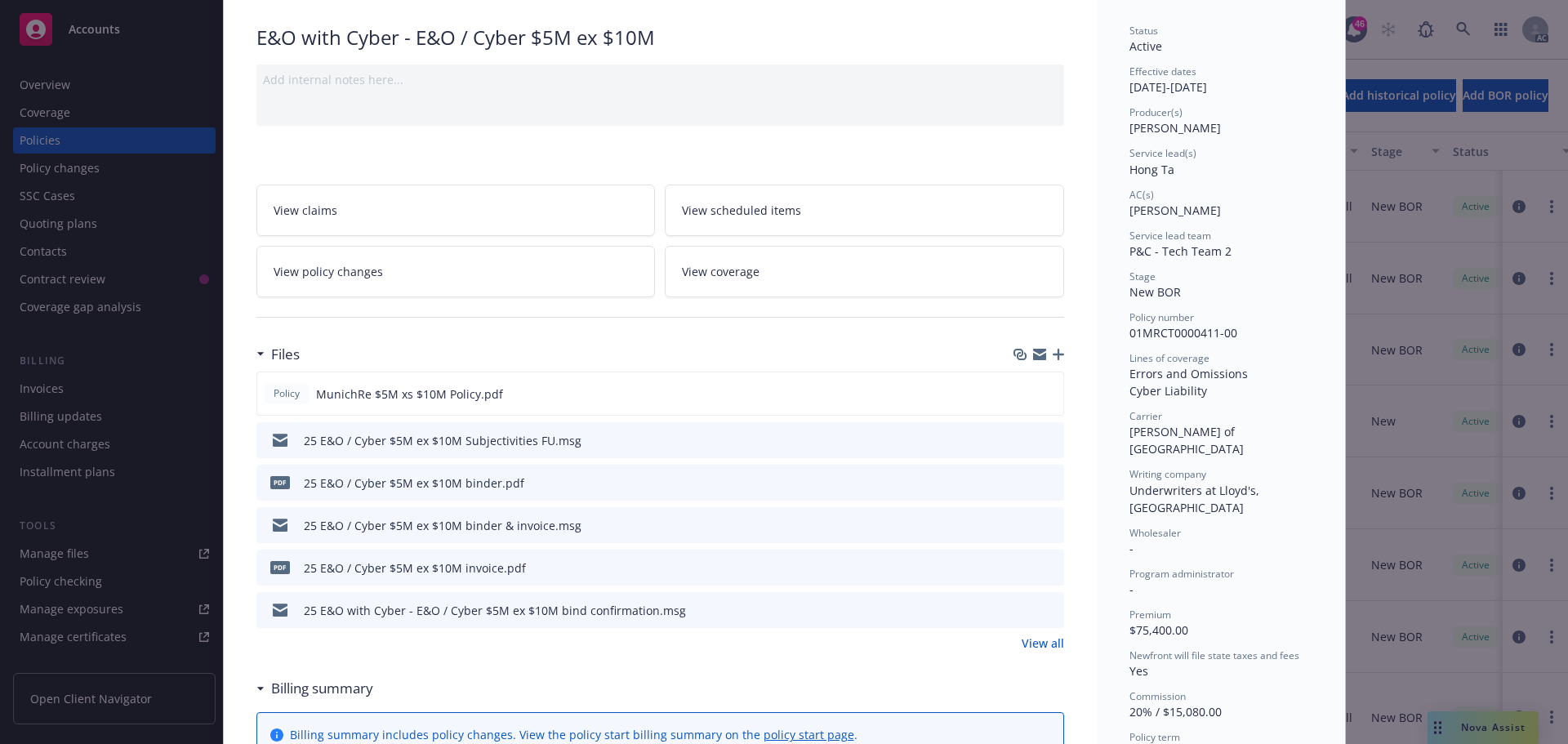
scroll to position [82, 0]
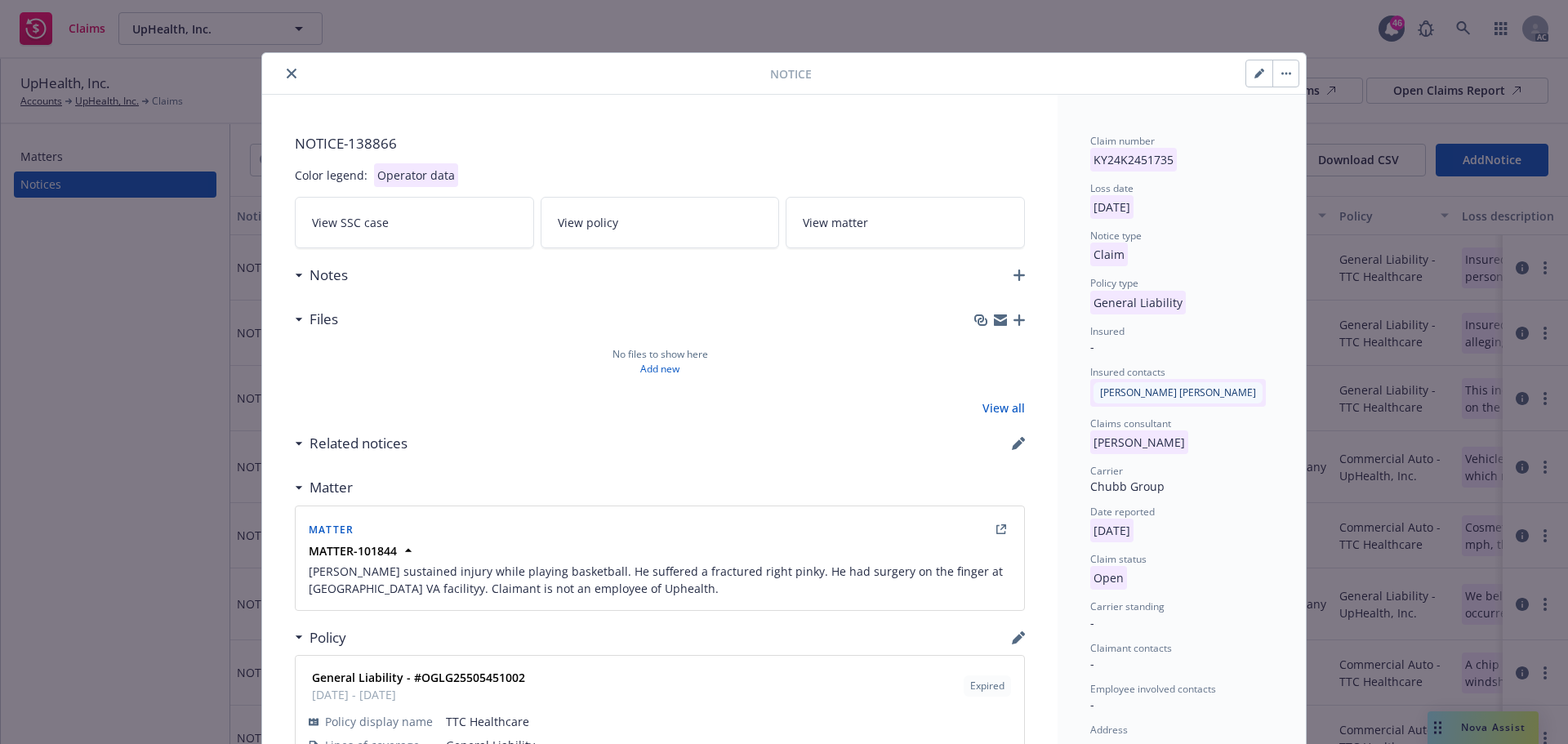
click at [1254, 74] on icon "button" at bounding box center [1257, 74] width 8 height 8
select select "GENERAL_LIABILITY"
select select "open"
select select "CLAIM"
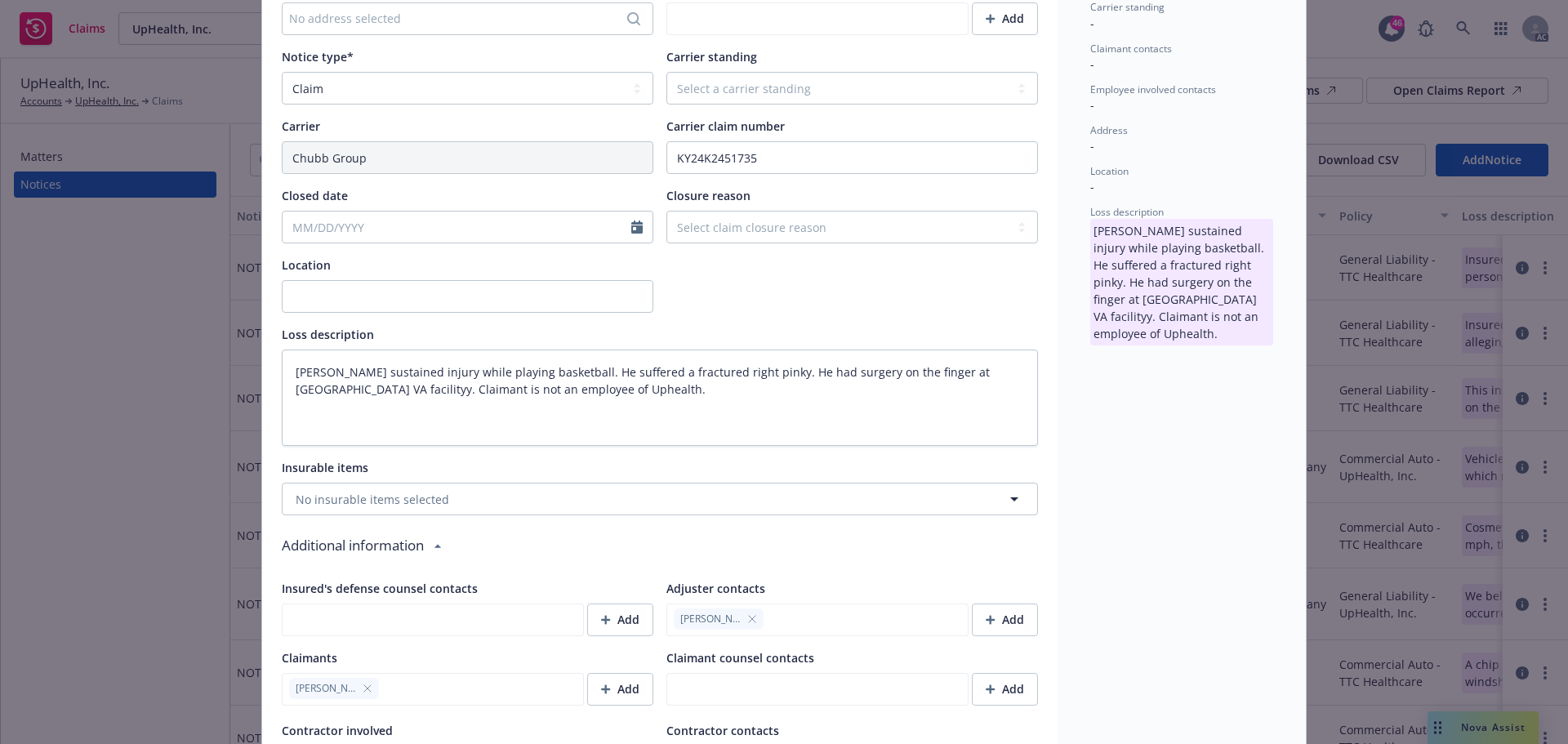
scroll to position [735, 0]
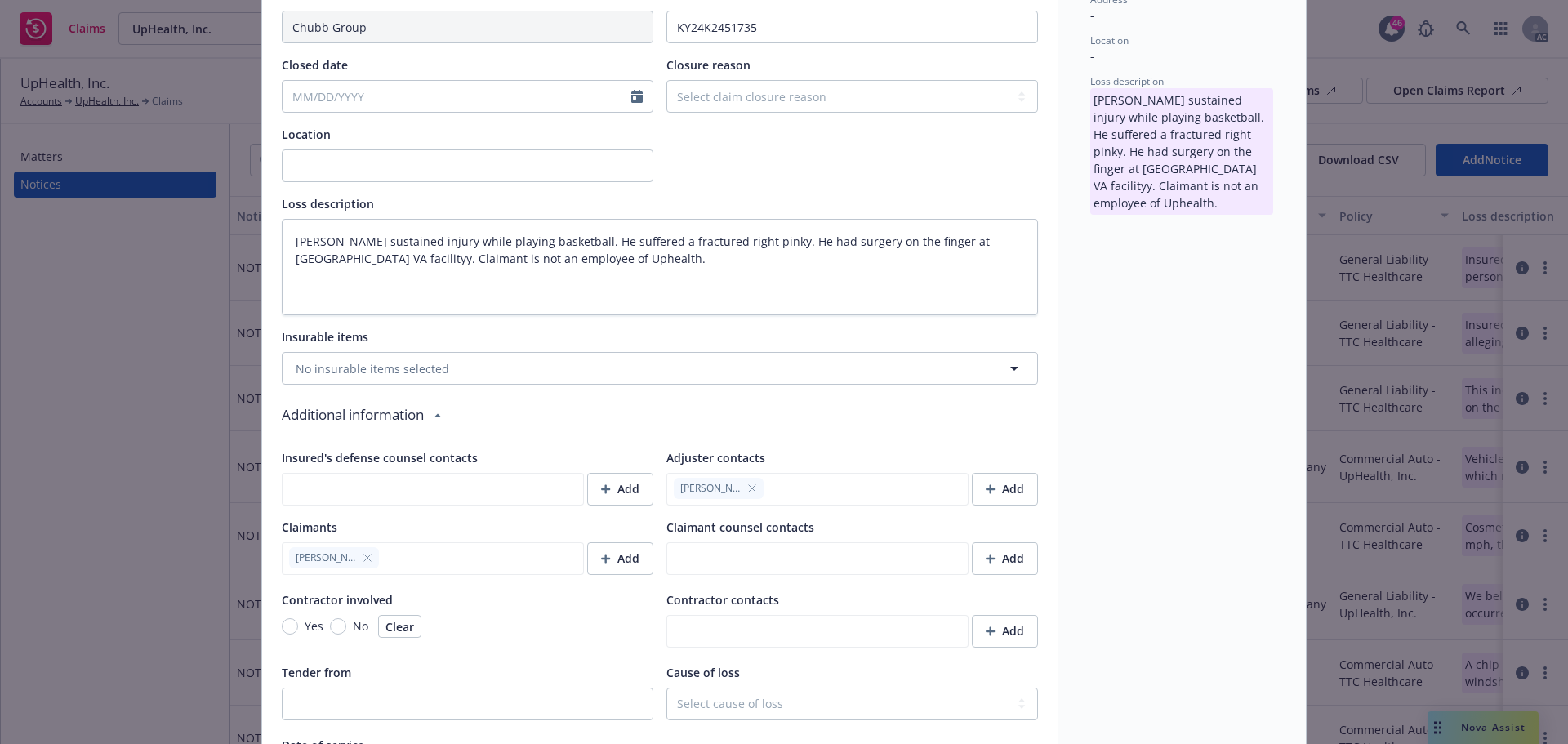
click at [747, 485] on icon "button" at bounding box center [752, 488] width 10 height 10
type textarea "x"
click at [990, 491] on div "Add" at bounding box center [1005, 489] width 39 height 31
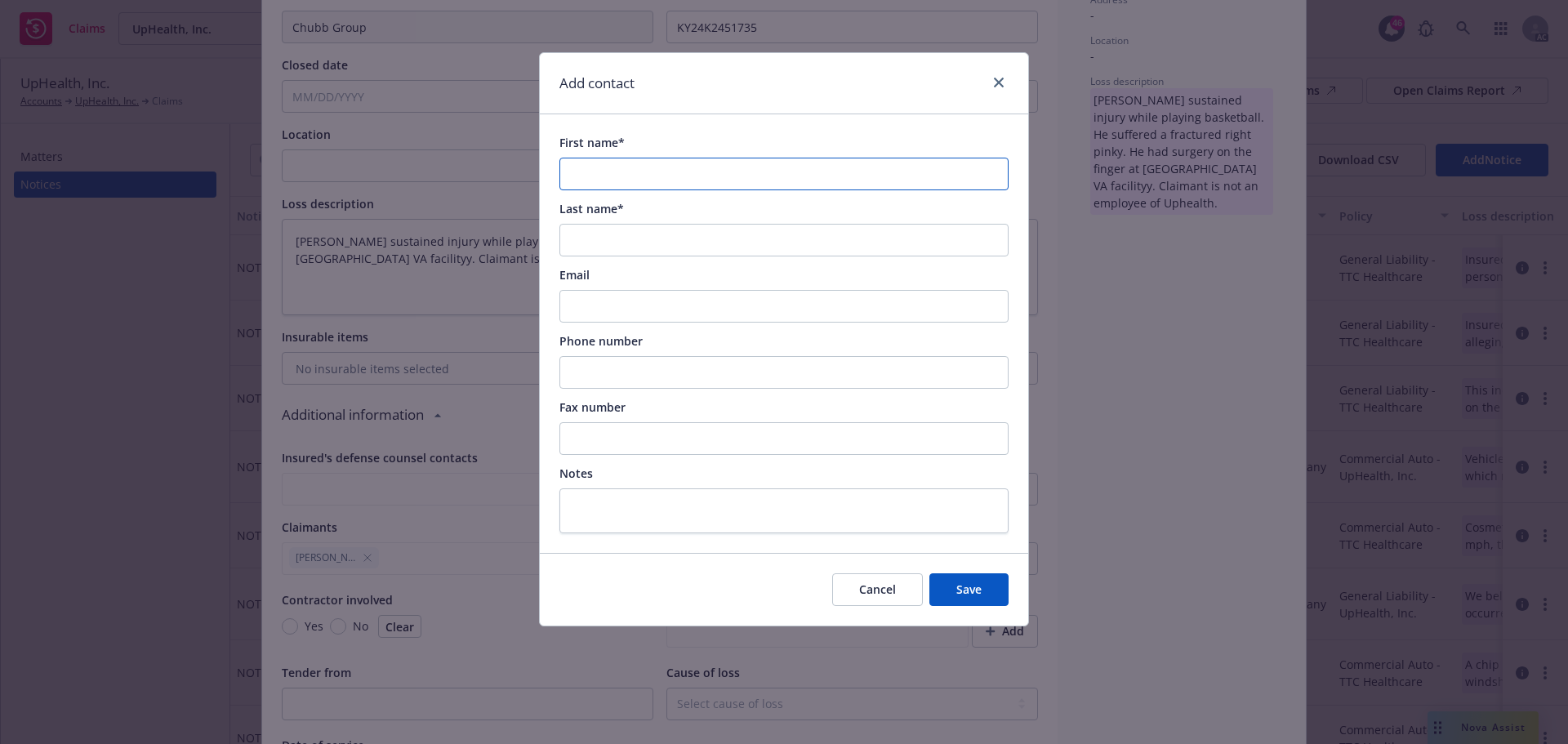
click at [629, 174] on input "First name*" at bounding box center [784, 173] width 449 height 33
paste input "[PERSON_NAME]"
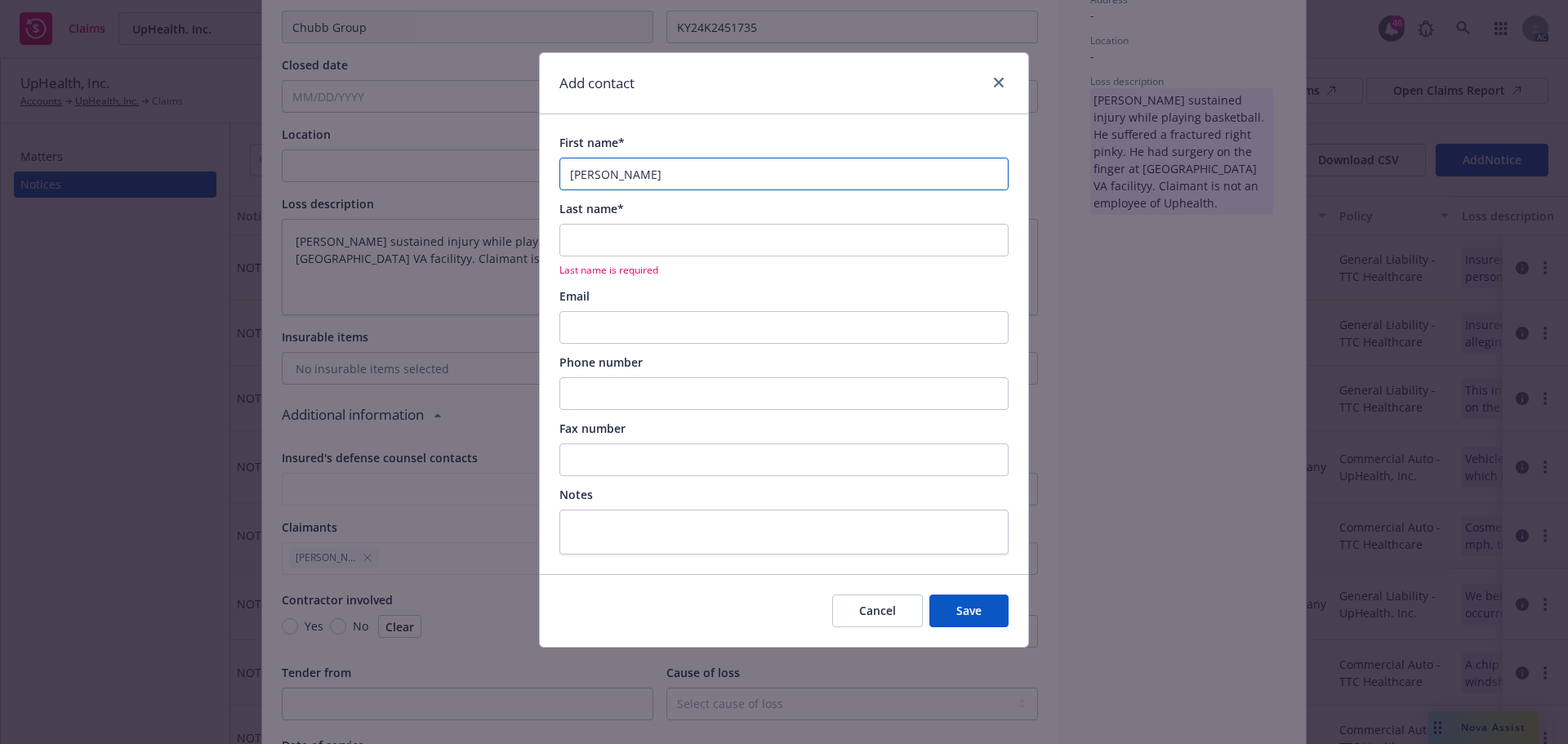
click at [619, 177] on input "[PERSON_NAME]" at bounding box center [784, 173] width 449 height 33
type input "Oni"
click at [599, 237] on input "Last name*" at bounding box center [784, 239] width 449 height 33
paste input "[PERSON_NAME]"
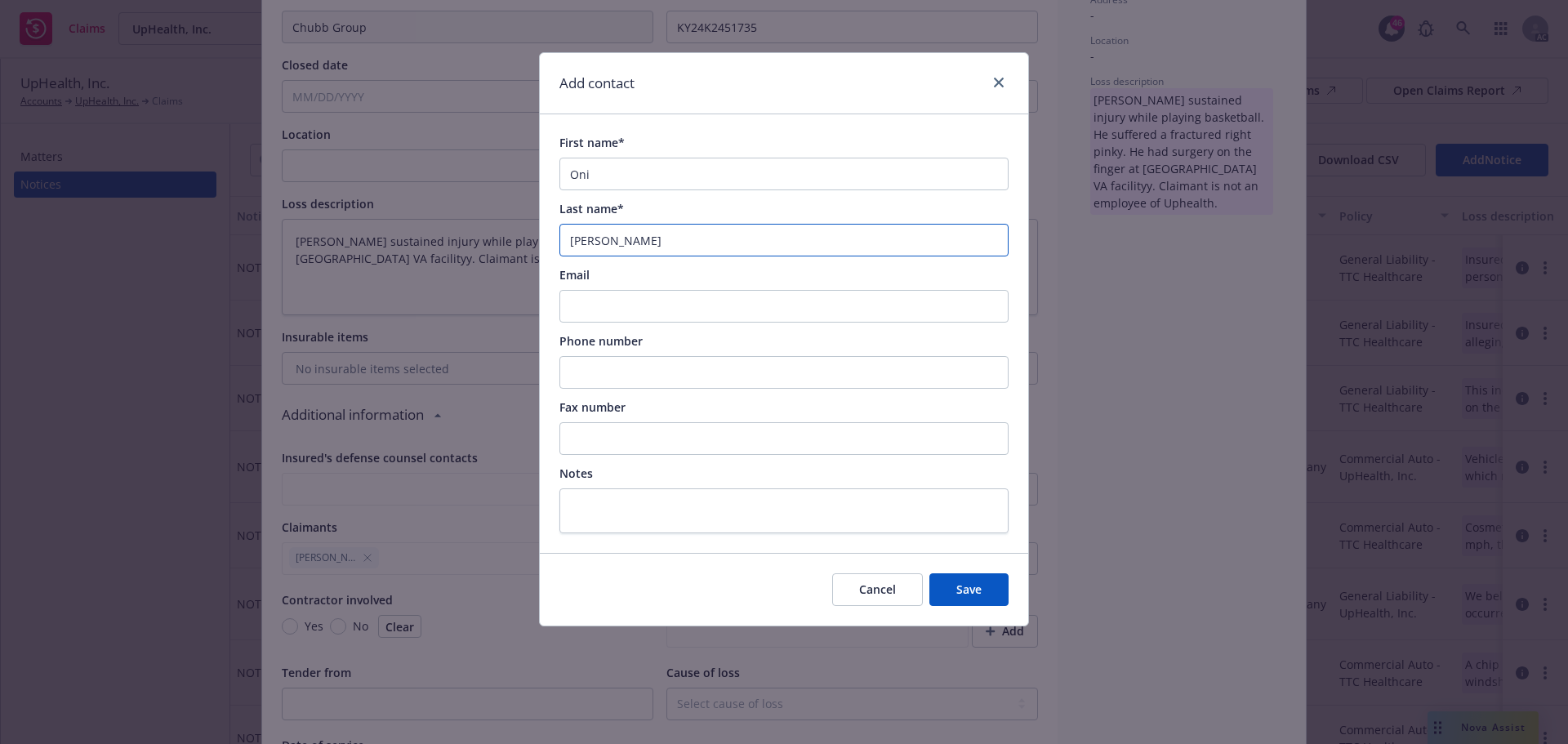
type input "[PERSON_NAME]"
click at [592, 369] on input "Phone number" at bounding box center [784, 372] width 449 height 33
paste input "[PHONE_NUMBER]"
type input "[PHONE_NUMBER]"
click at [752, 305] on input "Email" at bounding box center [784, 306] width 449 height 33
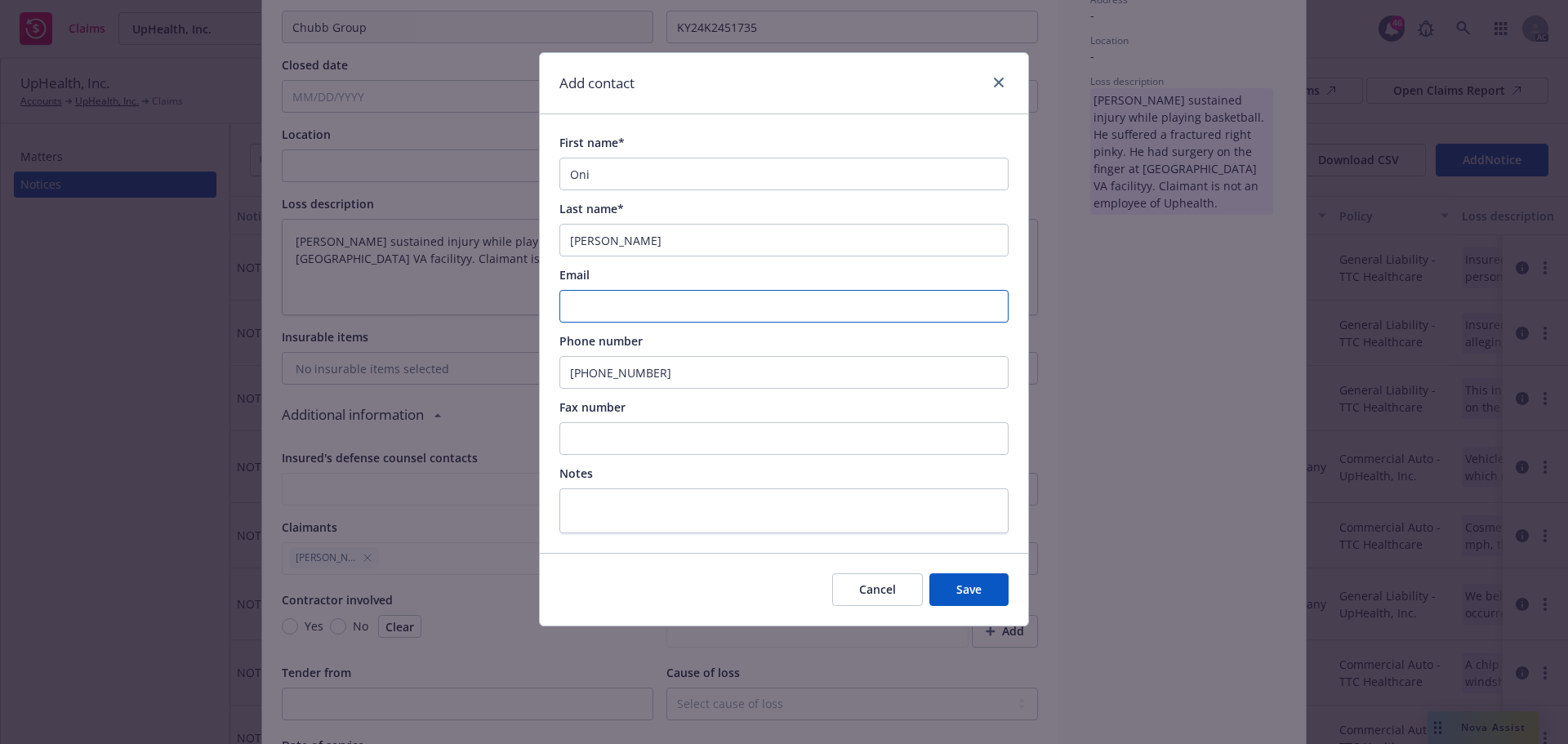
paste input "[EMAIL_ADDRESS][PERSON_NAME][PERSON_NAME][DOMAIN_NAME]"
type input "[EMAIL_ADDRESS][PERSON_NAME][PERSON_NAME][DOMAIN_NAME]"
click at [953, 586] on button "Save" at bounding box center [968, 589] width 79 height 33
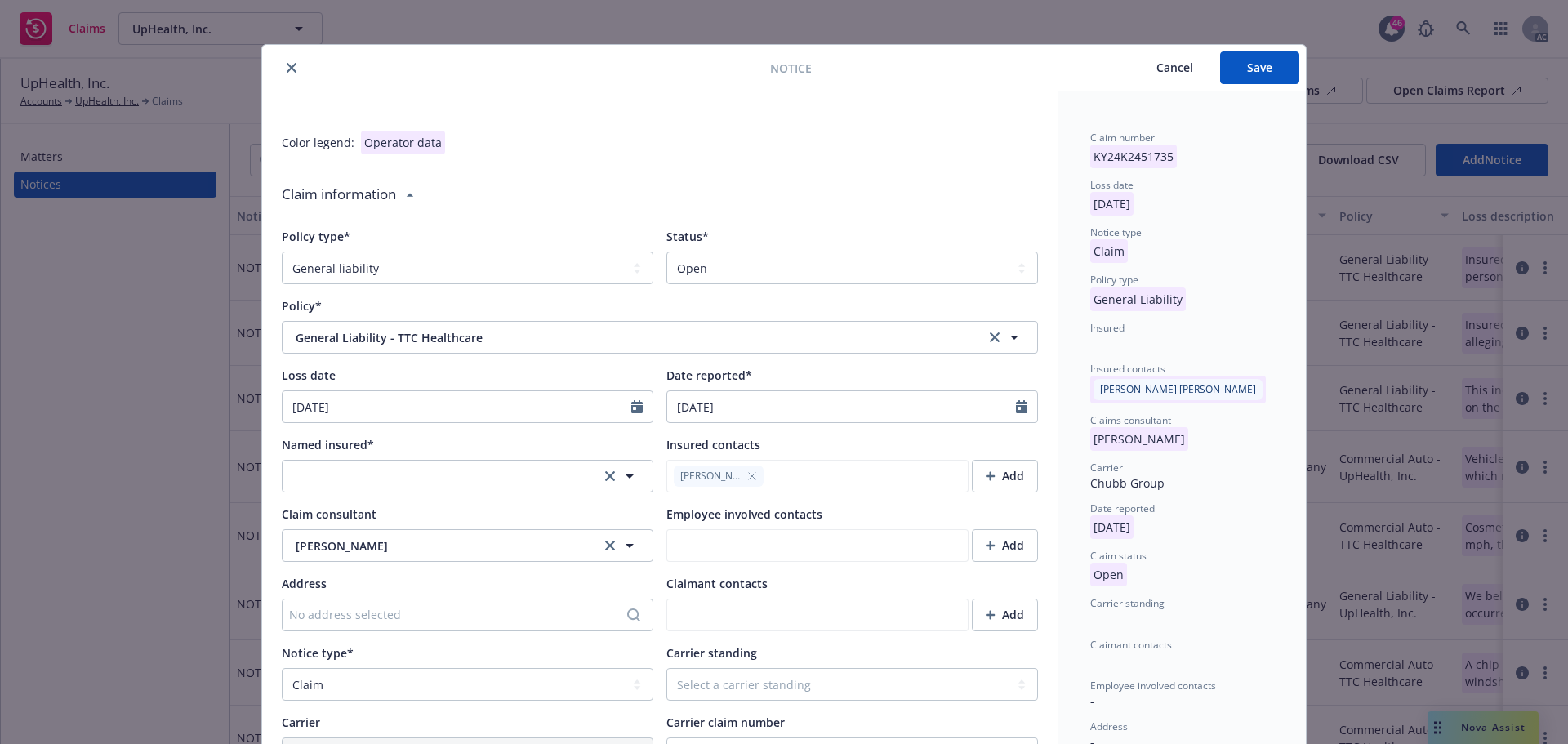
scroll to position [0, 0]
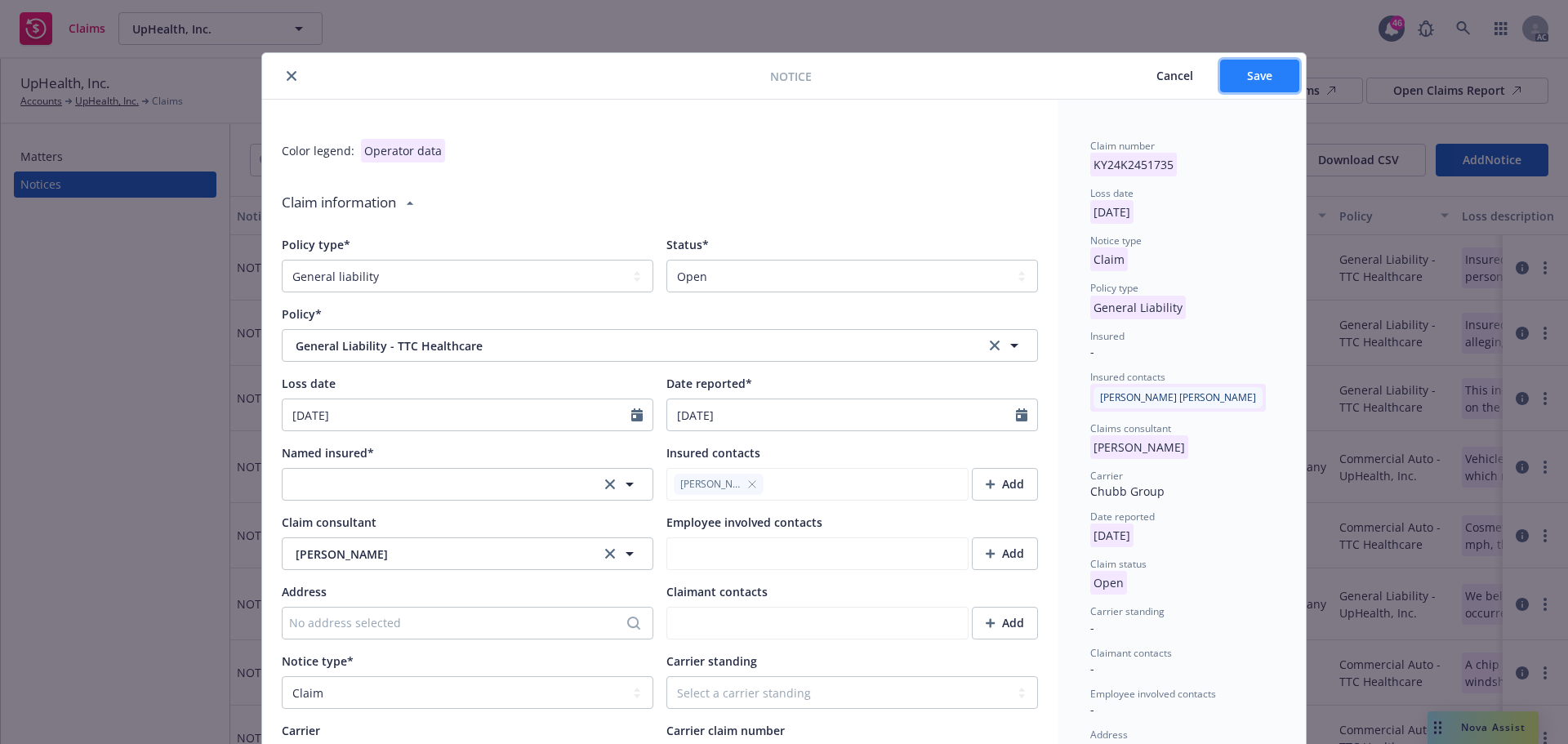
click at [1232, 81] on button "Save" at bounding box center [1260, 76] width 79 height 33
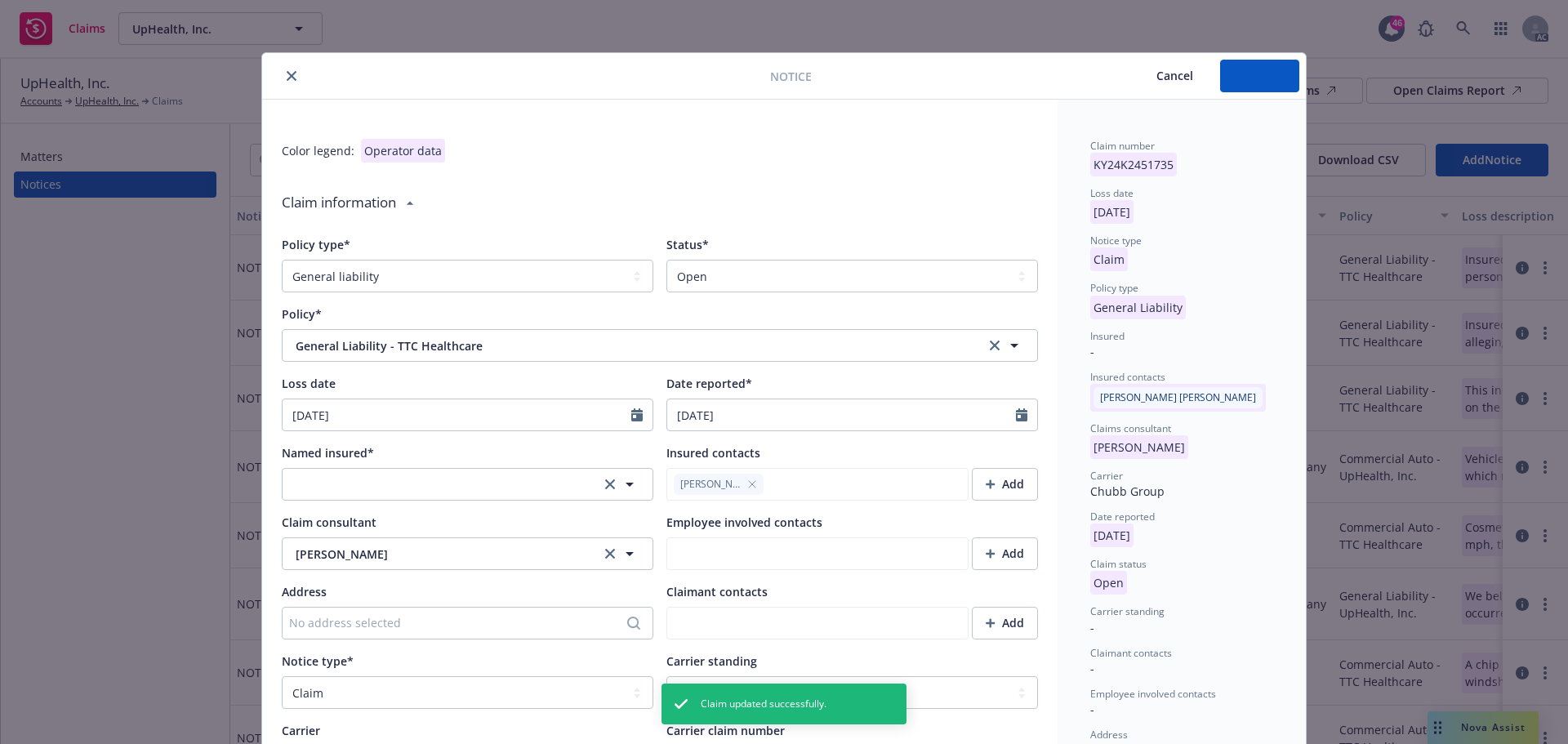
type textarea "x"
